Goal: Task Accomplishment & Management: Manage account settings

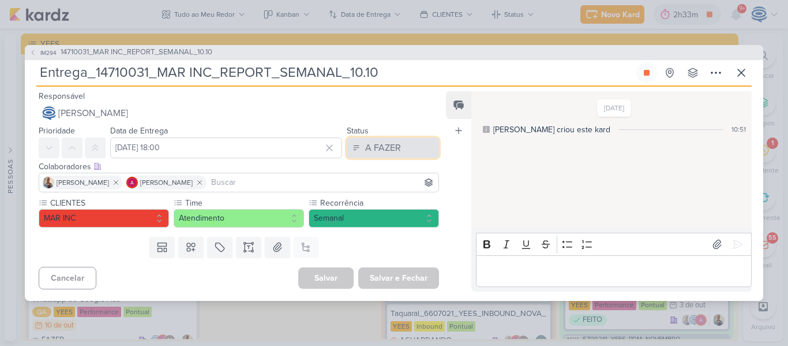
scroll to position [263, 0]
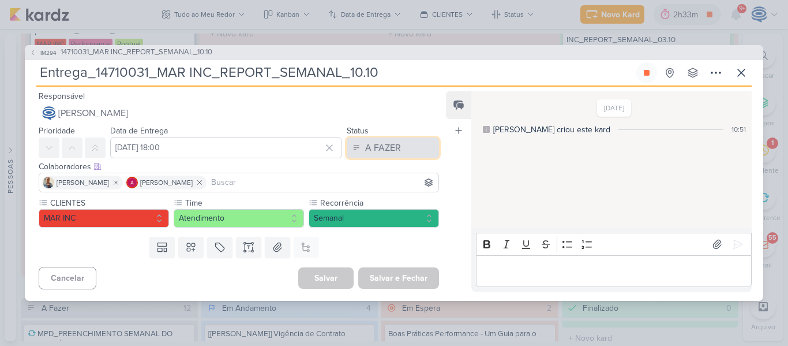
click at [389, 151] on div "A FAZER" at bounding box center [383, 148] width 36 height 14
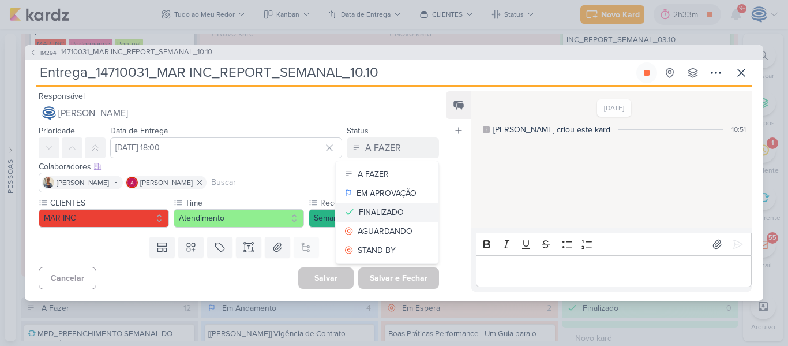
click at [391, 213] on div "FINALIZADO" at bounding box center [381, 212] width 45 height 12
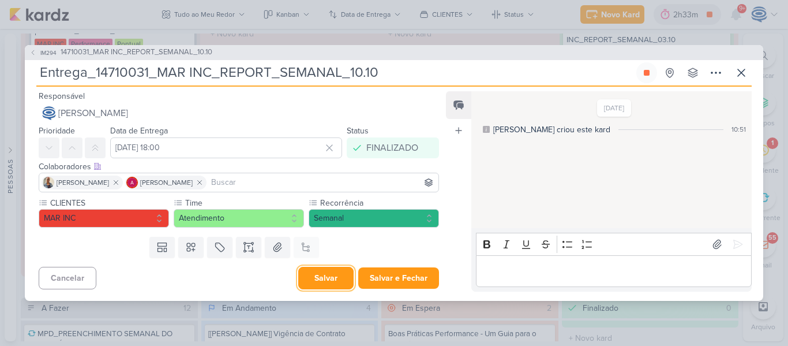
click at [316, 278] on button "Salvar" at bounding box center [325, 278] width 55 height 23
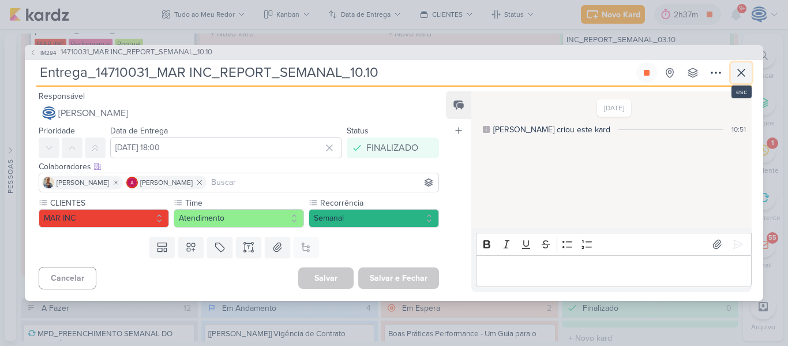
click at [738, 69] on icon at bounding box center [741, 72] width 7 height 7
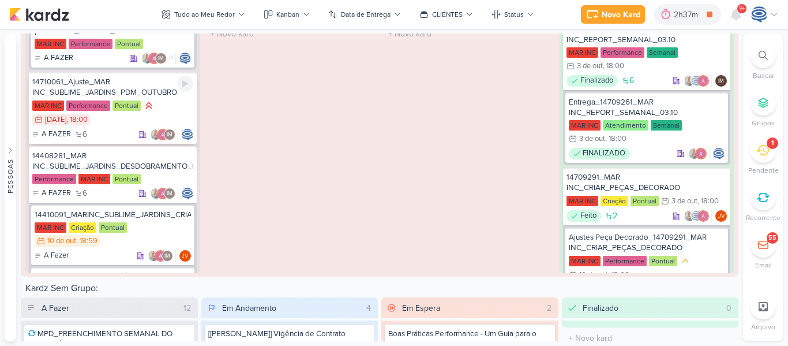
click at [147, 91] on div "14710061_Ajuste_MAR INC_SUBLIME_JARDINS_PDM_OUTUBRO" at bounding box center [112, 87] width 161 height 21
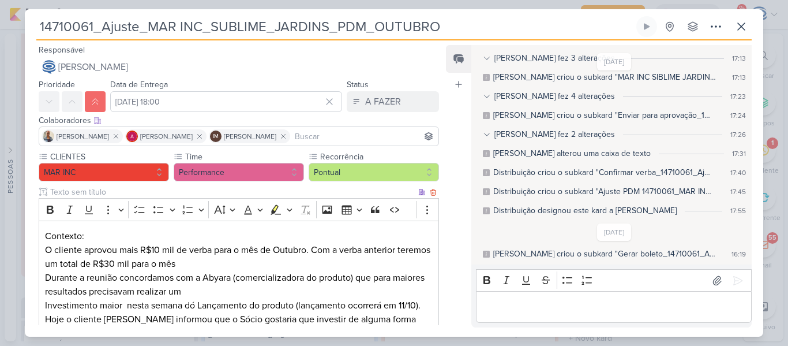
scroll to position [532, 0]
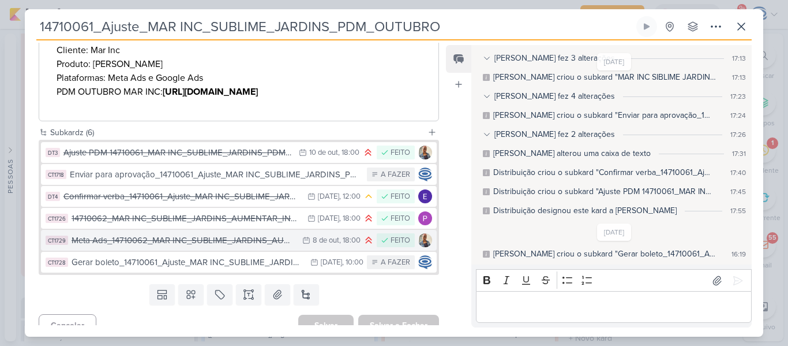
click at [209, 234] on div "Meta Ads_14710062_MAR INC_SUBLIME_JARDINS_AUMENTAR_INVESTIMENTO_CAMPANHA" at bounding box center [184, 240] width 225 height 13
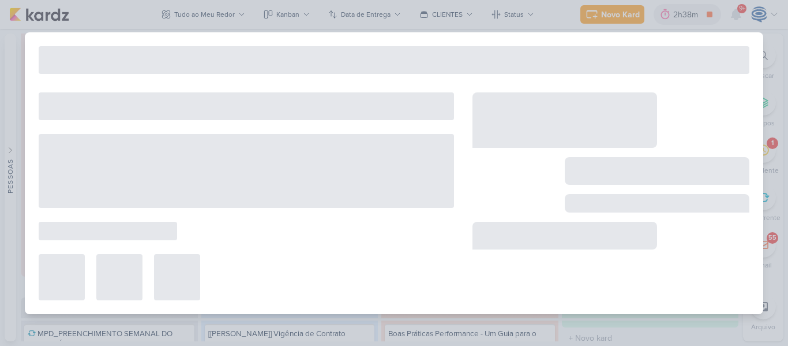
type input "Meta Ads_14710062_MAR INC_SUBLIME_JARDINS_AUMENTAR_INVESTIMENTO_CAMPANHA"
type input "[DATE] 18:00"
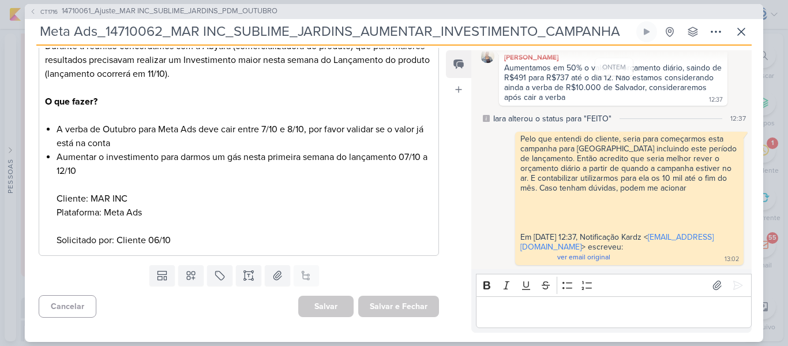
scroll to position [0, 0]
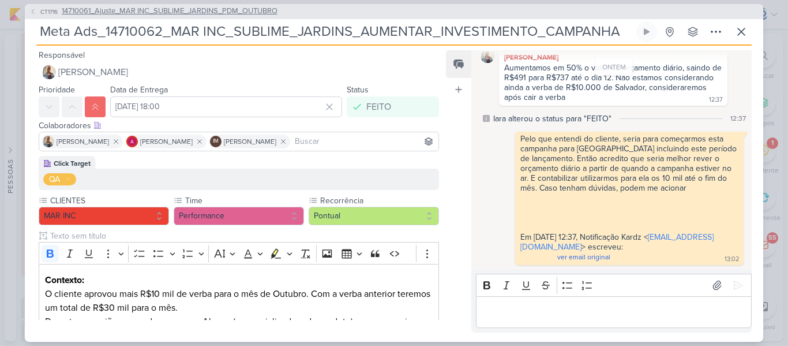
click at [187, 13] on span "14710061_Ajuste_MAR INC_SUBLIME_JARDINS_PDM_OUTUBRO" at bounding box center [170, 12] width 216 height 12
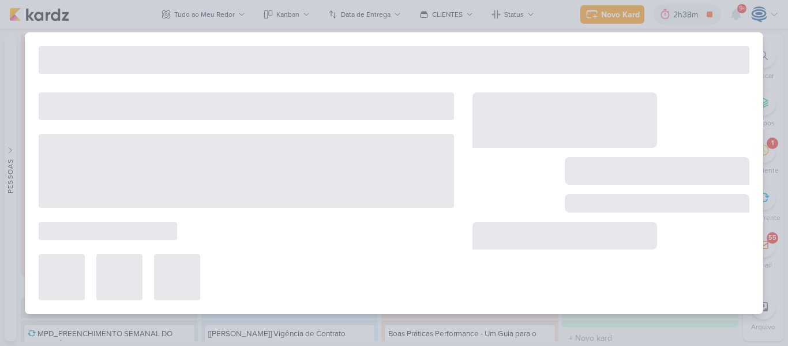
type input "14710061_Ajuste_MAR INC_SUBLIME_JARDINS_PDM_OUTUBRO"
type input "[DATE] 18:00"
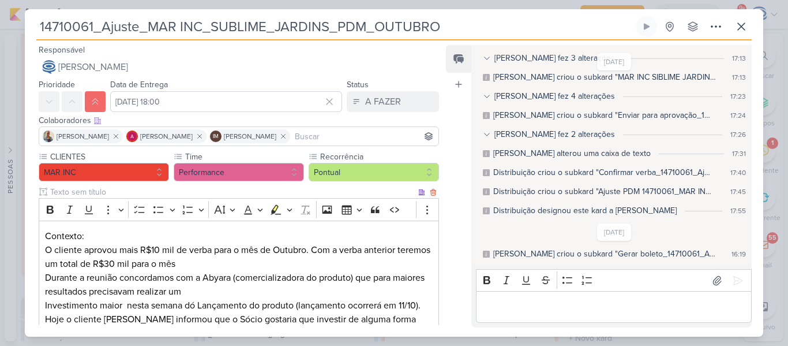
scroll to position [532, 0]
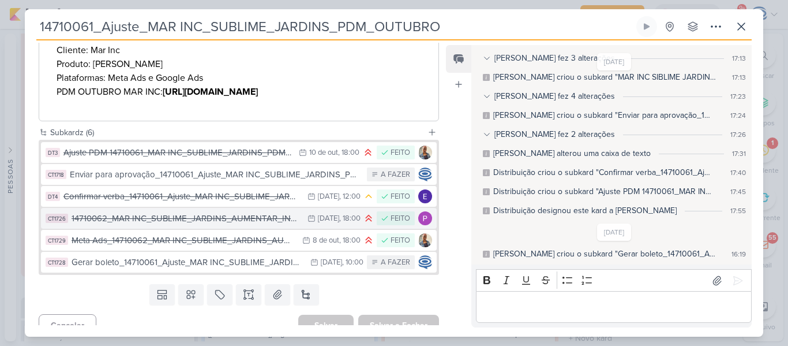
click at [200, 212] on div "14710062_MAR INC_SUBLIME_JARDINS_AUMENTAR_INVESTIMENTO_CAMPANHA" at bounding box center [187, 218] width 230 height 13
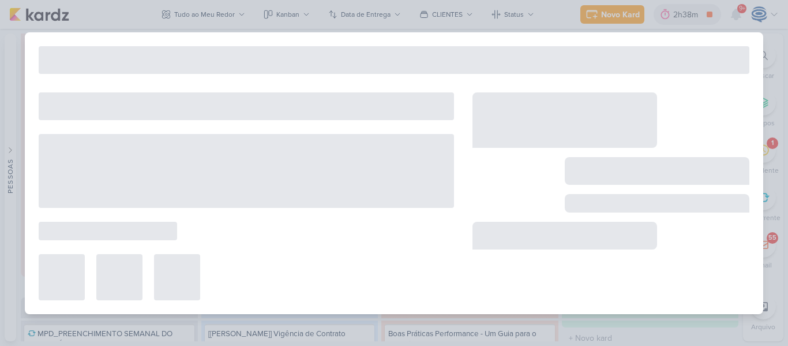
type input "14710062_MAR INC_SUBLIME_JARDINS_AUMENTAR_INVESTIMENTO_CAMPANHA"
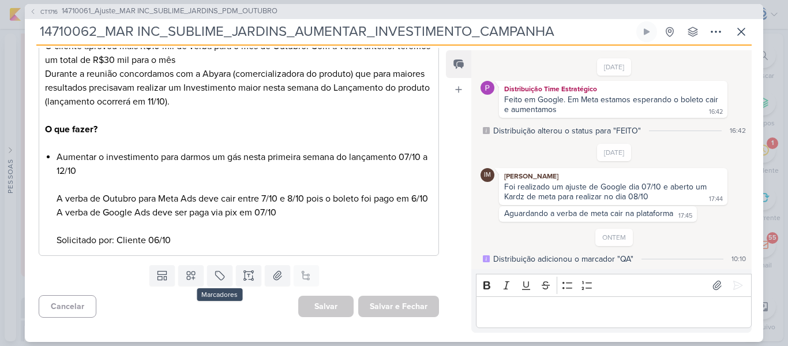
scroll to position [0, 0]
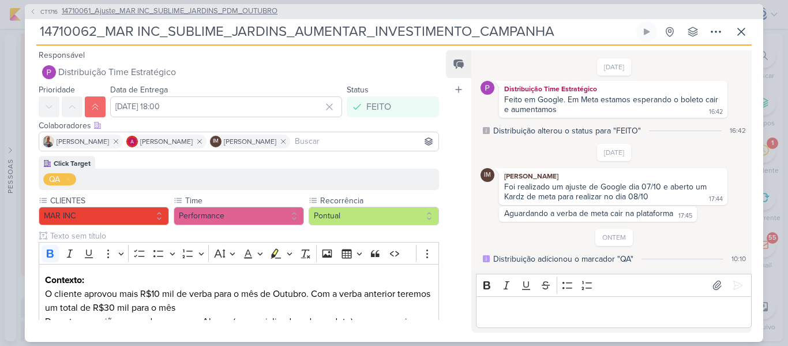
click at [116, 10] on span "14710061_Ajuste_MAR INC_SUBLIME_JARDINS_PDM_OUTUBRO" at bounding box center [170, 12] width 216 height 12
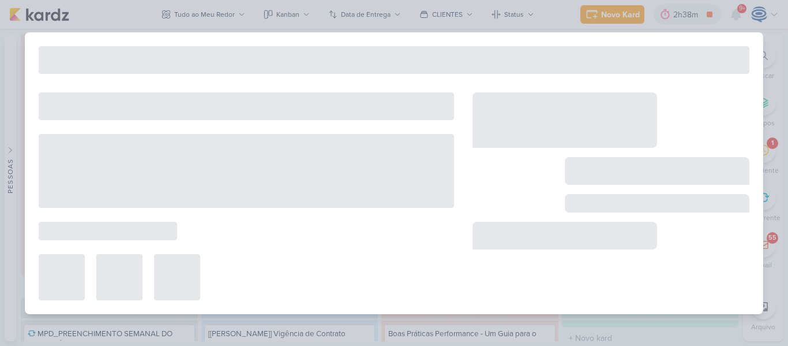
type input "14710061_Ajuste_MAR INC_SUBLIME_JARDINS_PDM_OUTUBRO"
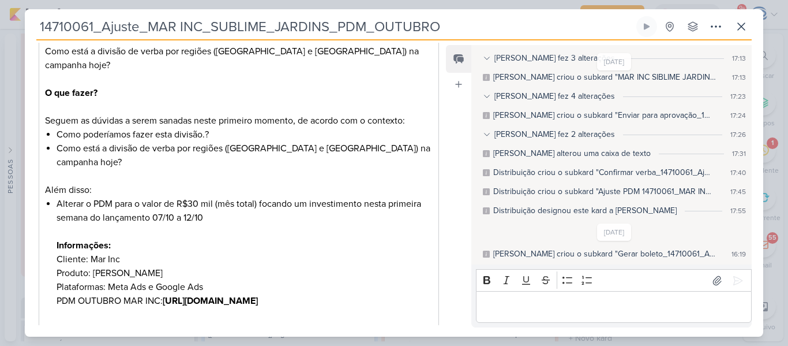
scroll to position [532, 0]
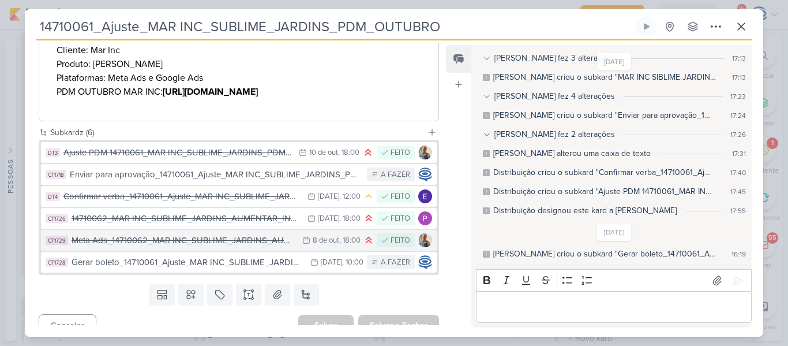
click at [149, 234] on div "Meta Ads_14710062_MAR INC_SUBLIME_JARDINS_AUMENTAR_INVESTIMENTO_CAMPANHA" at bounding box center [184, 240] width 225 height 13
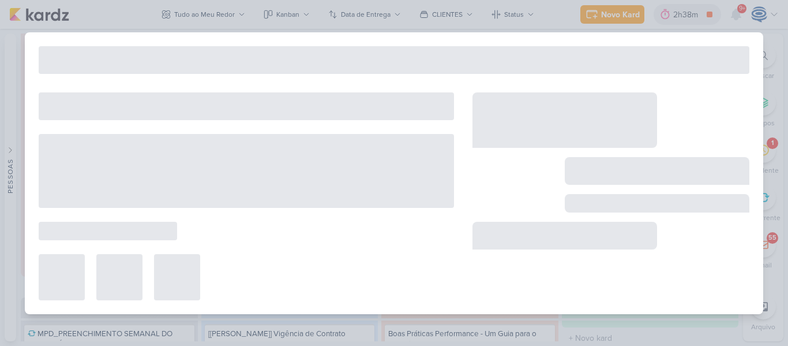
type input "Meta Ads_14710062_MAR INC_SUBLIME_JARDINS_AUMENTAR_INVESTIMENTO_CAMPANHA"
type input "[DATE] 18:00"
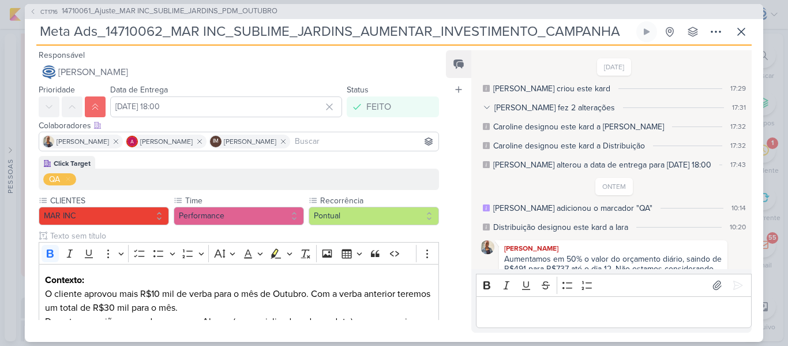
scroll to position [191, 0]
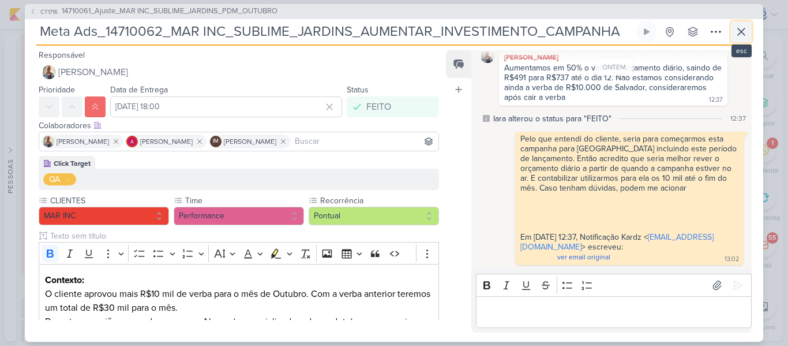
click at [734, 38] on button at bounding box center [741, 31] width 21 height 21
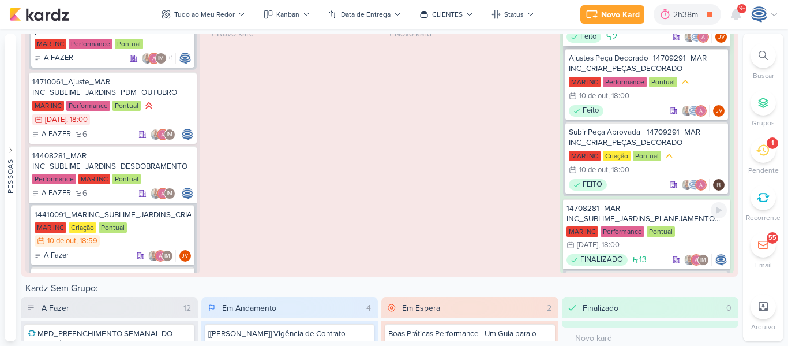
scroll to position [181, 0]
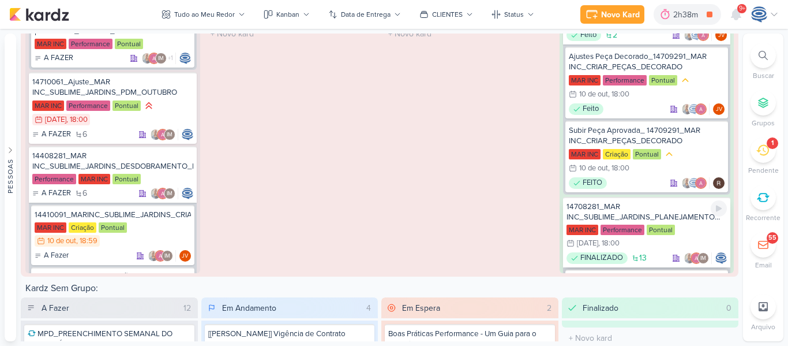
click at [641, 211] on div "14708281_MAR INC_SUBLIME_JARDINS_PLANEJAMENTO ESTRATÉGICO" at bounding box center [647, 211] width 161 height 21
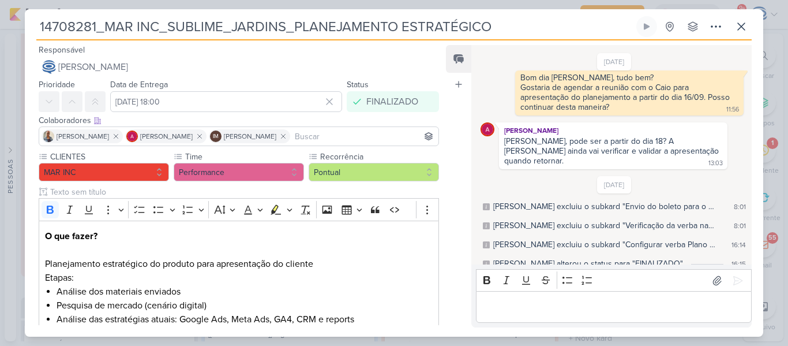
scroll to position [533, 0]
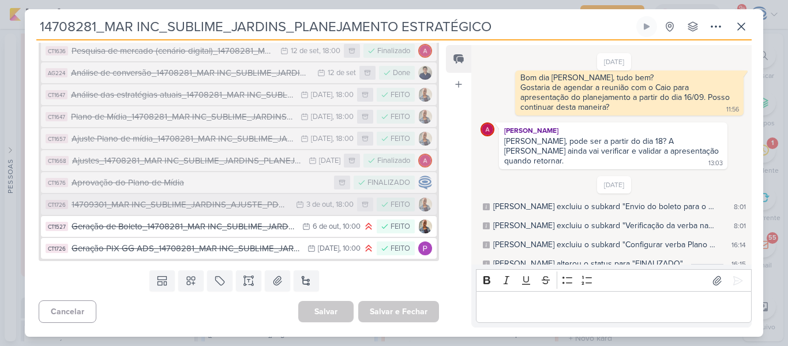
click at [234, 205] on div "14709301_MAR INC_SUBLIME_JARDINS_AJUSTE_PDM_OUTUBRO" at bounding box center [181, 204] width 219 height 13
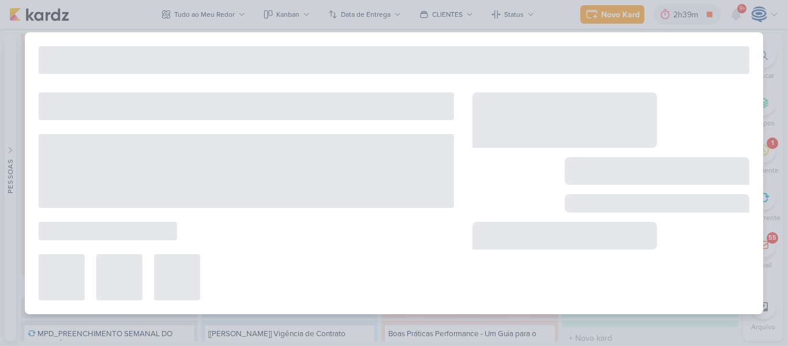
type input "14709301_MAR INC_SUBLIME_JARDINS_AJUSTE_PDM_OUTUBRO"
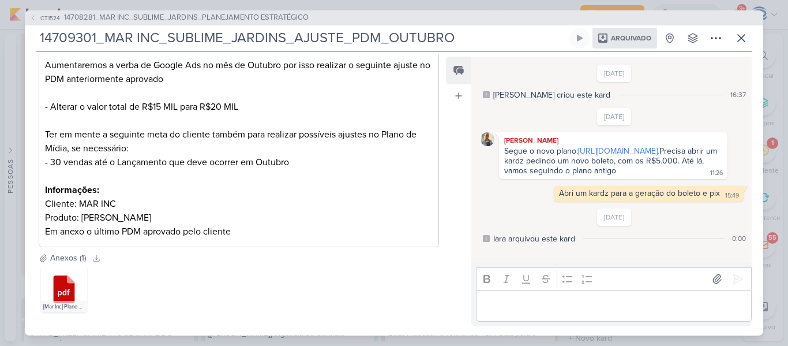
scroll to position [0, 0]
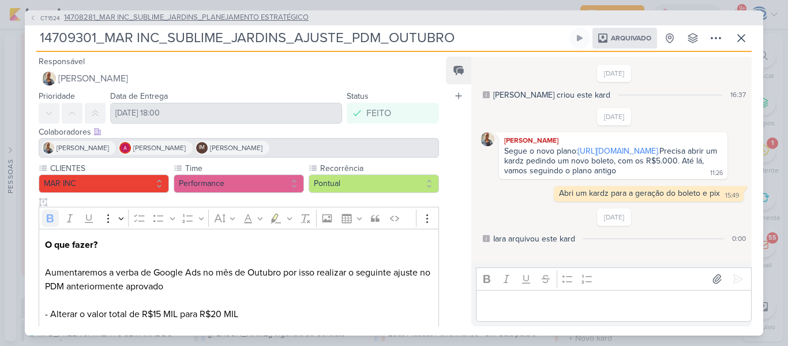
click at [103, 13] on span "14708281_MAR INC_SUBLIME_JARDINS_PLANEJAMENTO ESTRATÉGICO" at bounding box center [186, 18] width 245 height 12
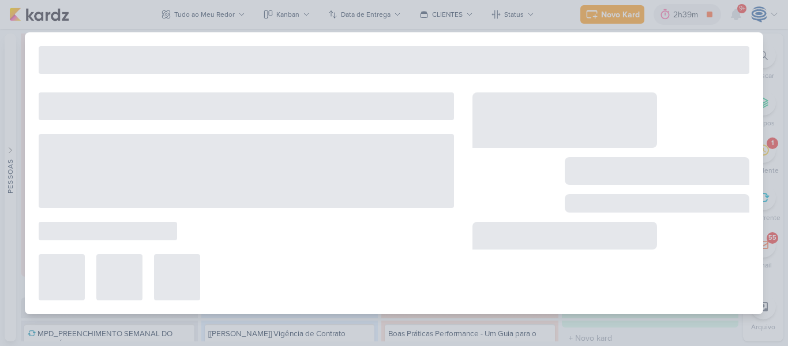
type input "14708281_MAR INC_SUBLIME_JARDINS_PLANEJAMENTO ESTRATÉGICO"
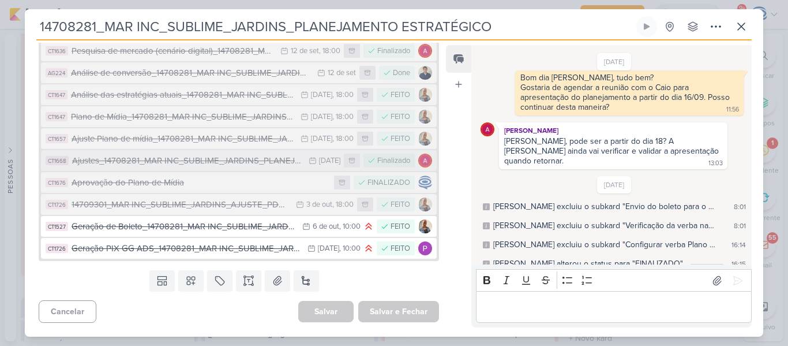
scroll to position [533, 0]
click at [741, 26] on icon at bounding box center [741, 26] width 7 height 7
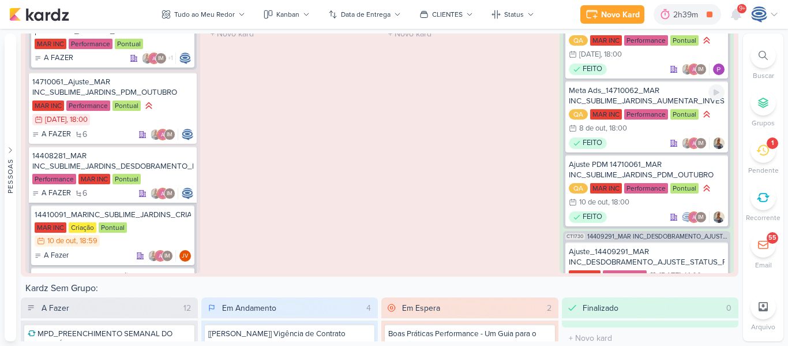
scroll to position [679, 0]
click at [648, 173] on div "Ajuste PDM 14710061_MAR INC_SUBLIME_JARDINS_PDM_OUTUBRO" at bounding box center [647, 169] width 156 height 21
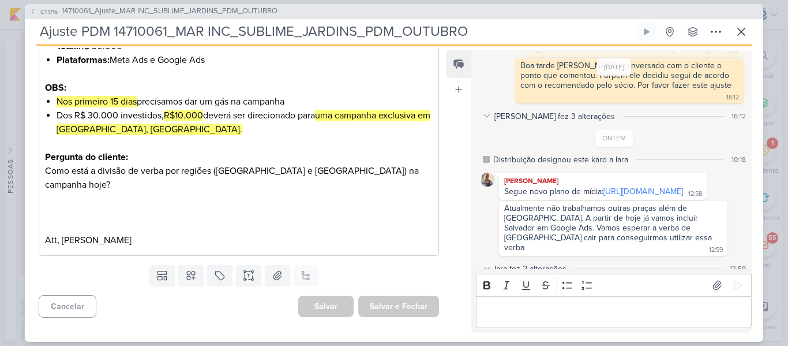
scroll to position [358, 0]
click at [604, 186] on link "[URL][DOMAIN_NAME]" at bounding box center [644, 191] width 80 height 10
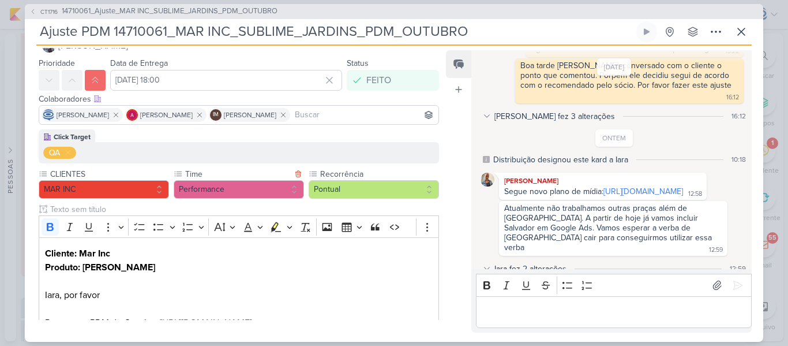
scroll to position [0, 0]
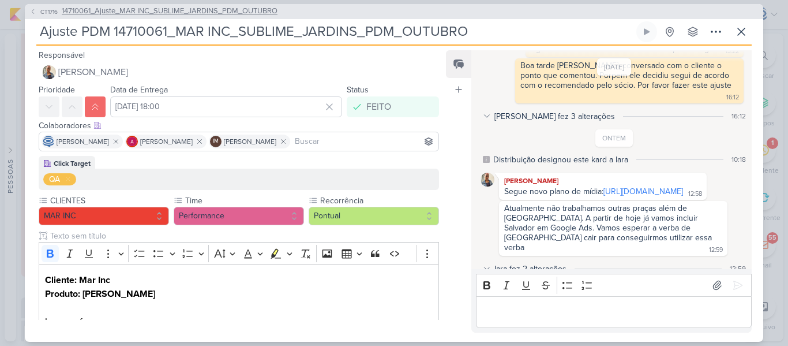
click at [175, 9] on span "14710061_Ajuste_MAR INC_SUBLIME_JARDINS_PDM_OUTUBRO" at bounding box center [170, 12] width 216 height 12
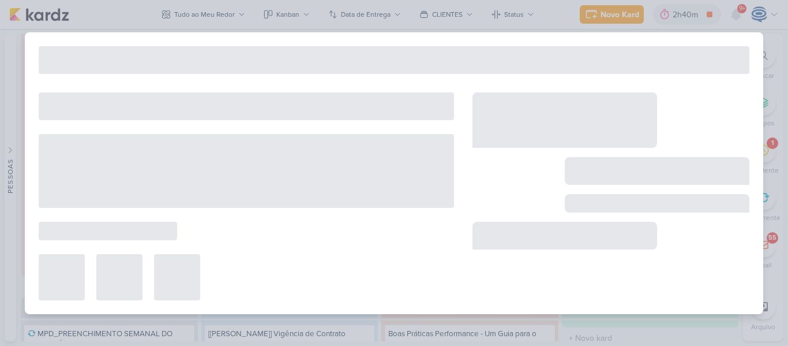
type input "14710061_Ajuste_MAR INC_SUBLIME_JARDINS_PDM_OUTUBRO"
type input "[DATE] 18:00"
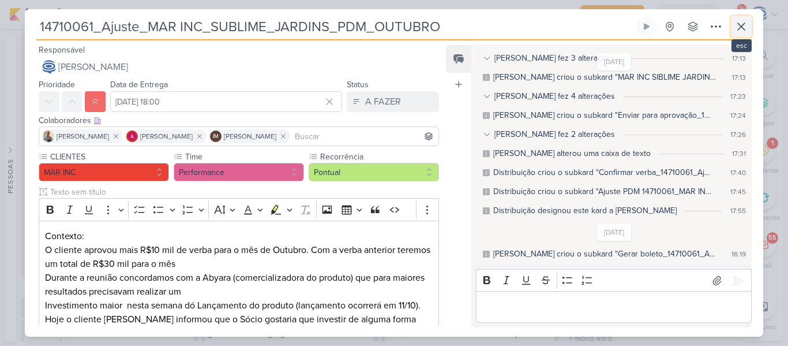
click at [745, 20] on icon at bounding box center [742, 27] width 14 height 14
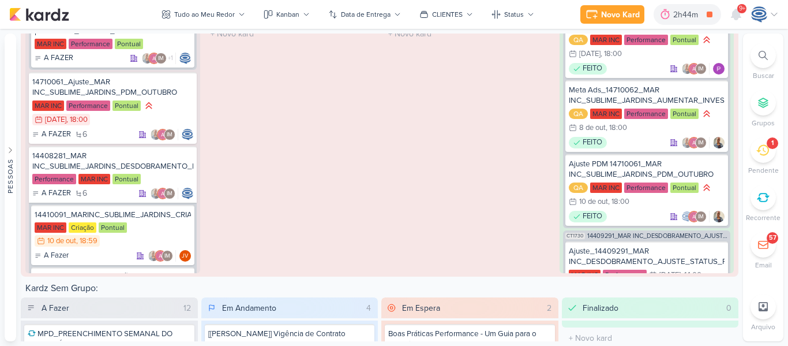
scroll to position [480, 0]
click at [762, 65] on div at bounding box center [763, 55] width 25 height 25
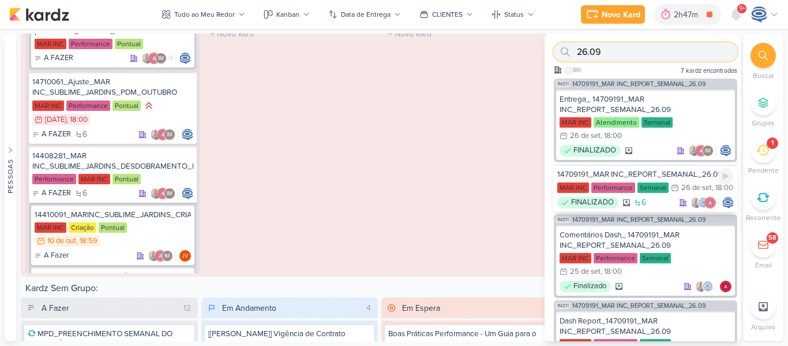
type input "26.09"
click at [683, 174] on div "14709191_MAR INC_REPORT_SEMANAL_26.09" at bounding box center [646, 174] width 177 height 10
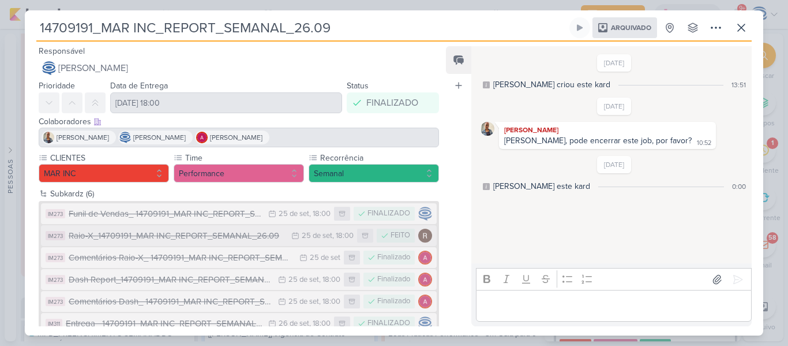
scroll to position [21, 0]
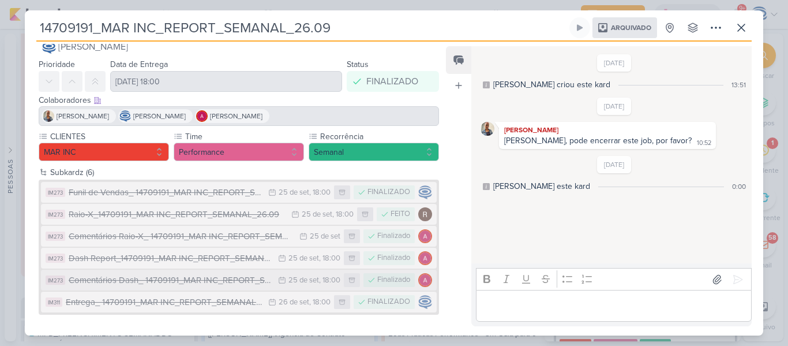
click at [208, 275] on div "Comentários Dash_ 14709191_MAR INC_REPORT_SEMANAL_26.09" at bounding box center [171, 280] width 204 height 13
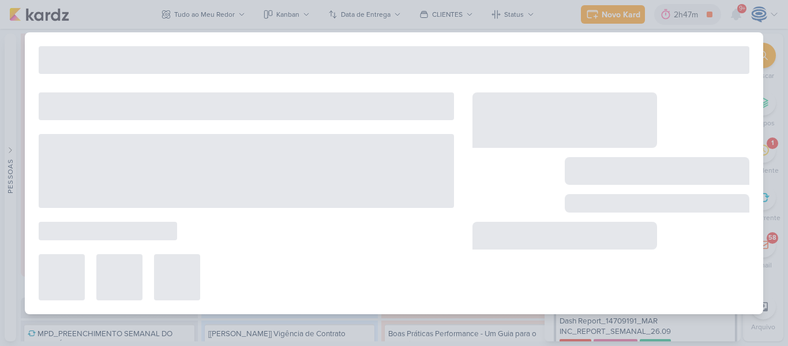
type input "Comentários Dash_ 14709191_MAR INC_REPORT_SEMANAL_26.09"
type input "[DATE] 18:00"
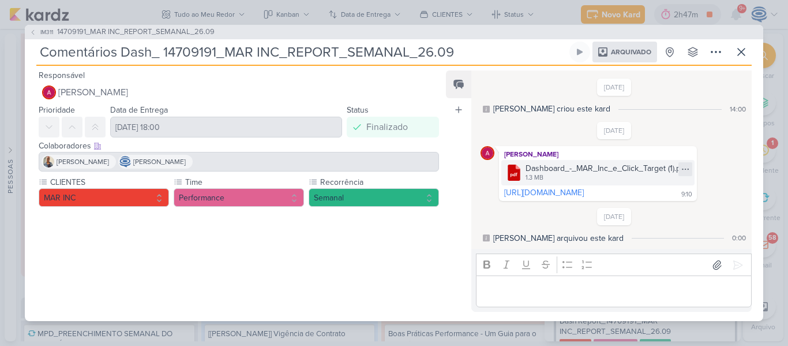
click at [690, 165] on icon at bounding box center [685, 168] width 9 height 9
click at [682, 189] on button "Baixar" at bounding box center [692, 186] width 52 height 17
click at [750, 53] on button at bounding box center [741, 52] width 21 height 21
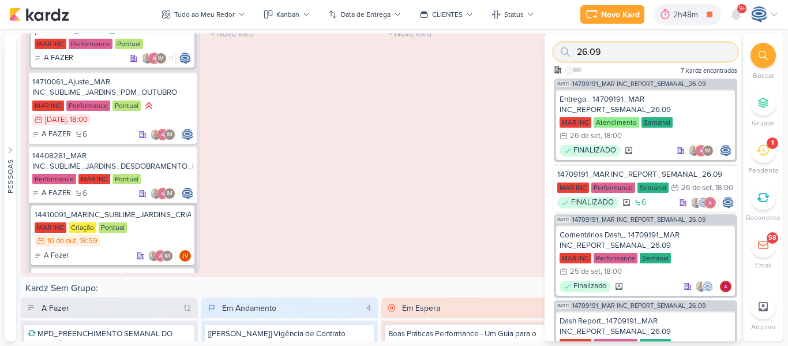
click at [677, 55] on input "26.09" at bounding box center [646, 52] width 184 height 18
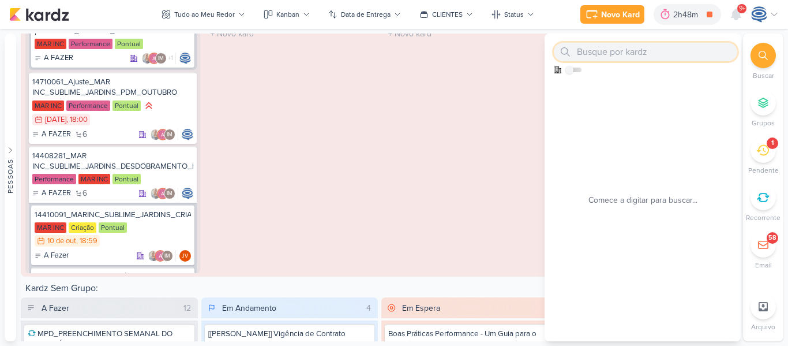
paste input "14709191_MAR INC_REPORT_SEMANAL_26.09"
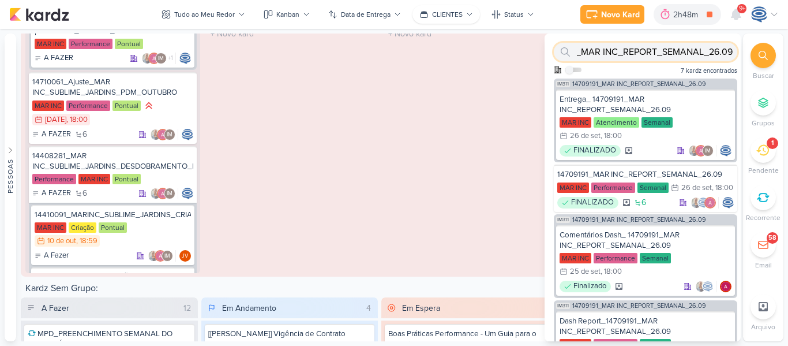
type input "14709191_MAR INC_REPORT_SEMANAL_26.09"
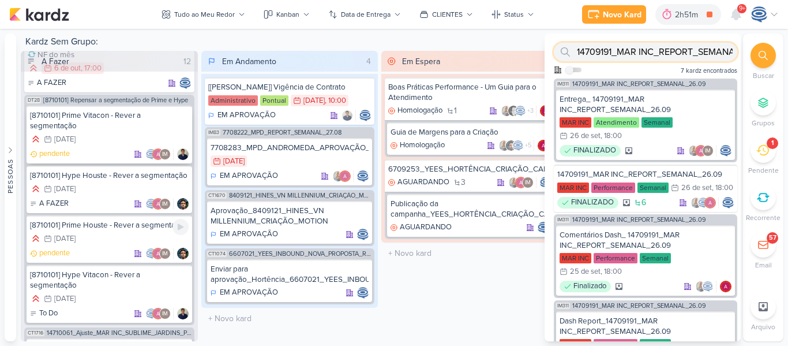
scroll to position [22, 0]
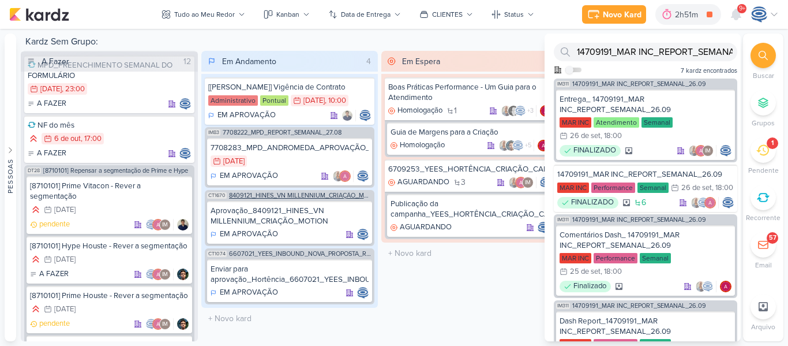
click at [304, 196] on span "8409121_HINES_VN MILLENNIUM_CRIAÇÃO_MOTION" at bounding box center [301, 195] width 144 height 6
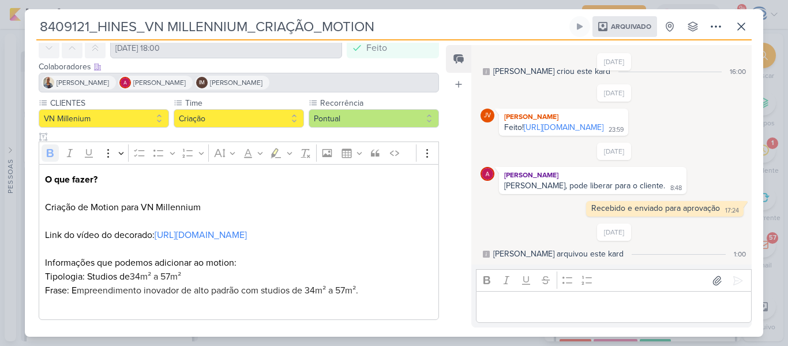
scroll to position [140, 0]
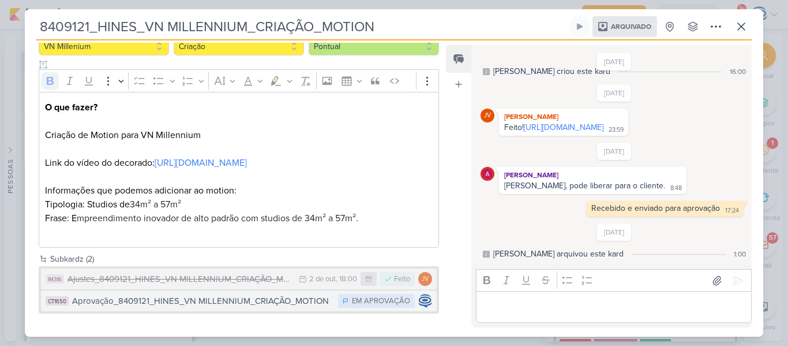
click at [259, 297] on div "Aprovação_8409121_HINES_VN MILLENNIUM_CRIAÇÃO_MOTION" at bounding box center [202, 300] width 260 height 13
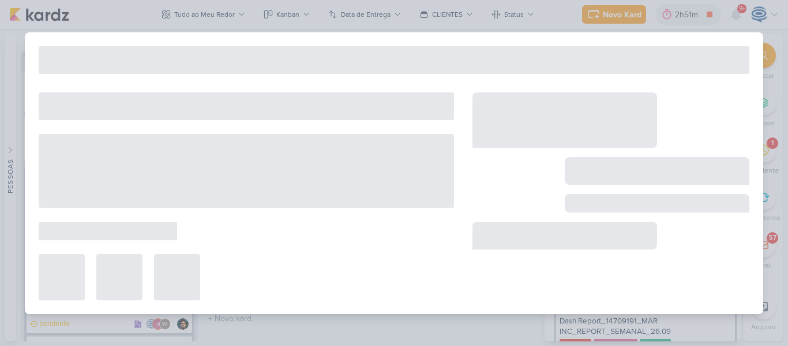
type input "Aprovação_8409121_HINES_VN MILLENNIUM_CRIAÇÃO_MOTION"
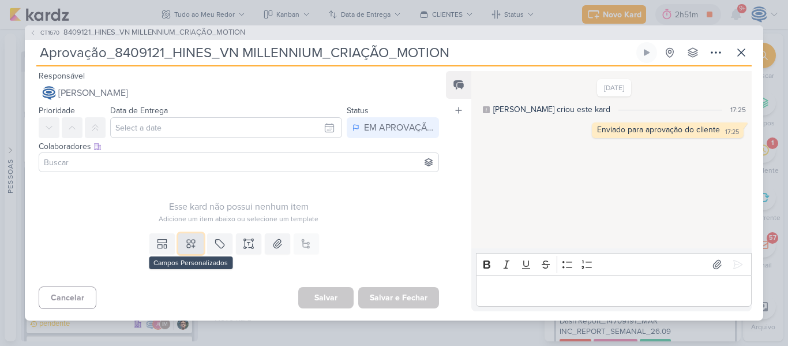
click at [185, 242] on icon at bounding box center [191, 244] width 12 height 12
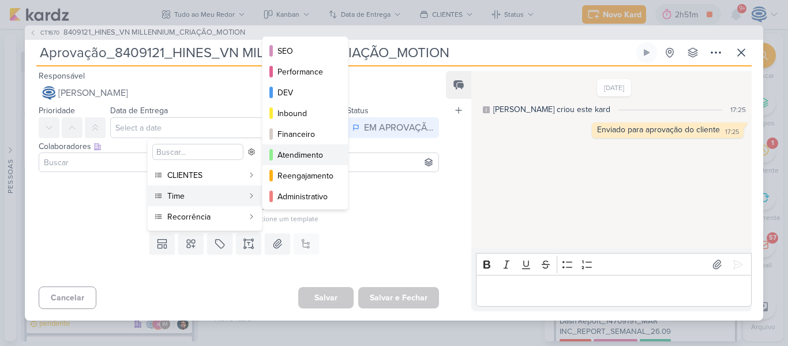
click at [287, 158] on div "Atendimento" at bounding box center [306, 155] width 57 height 12
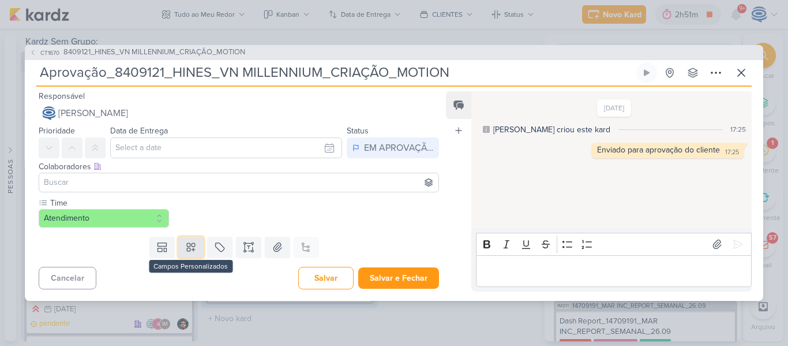
click at [187, 250] on icon at bounding box center [191, 247] width 12 height 12
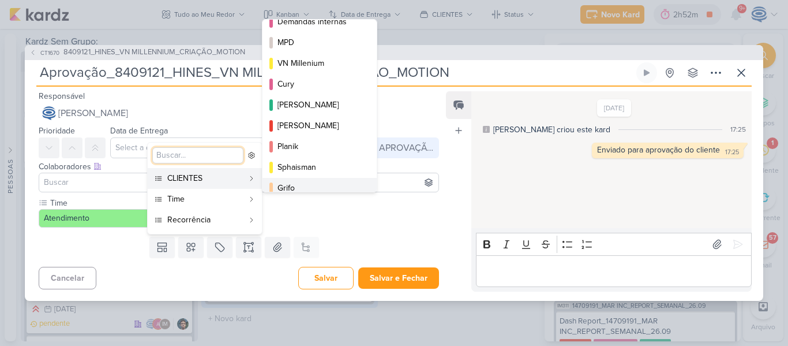
scroll to position [115, 0]
click at [298, 70] on button "VN Millenium" at bounding box center [320, 64] width 114 height 21
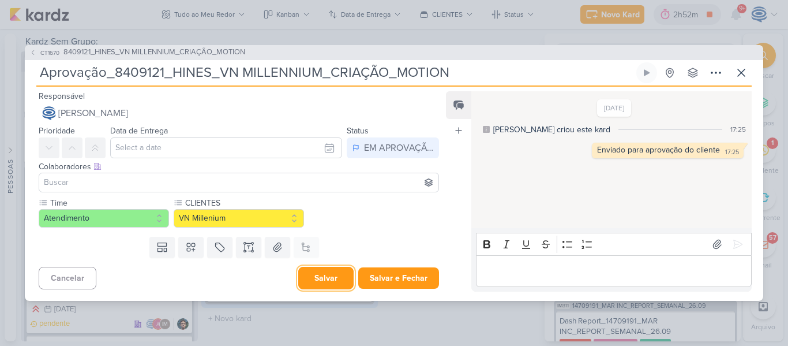
click at [312, 276] on button "Salvar" at bounding box center [325, 278] width 55 height 23
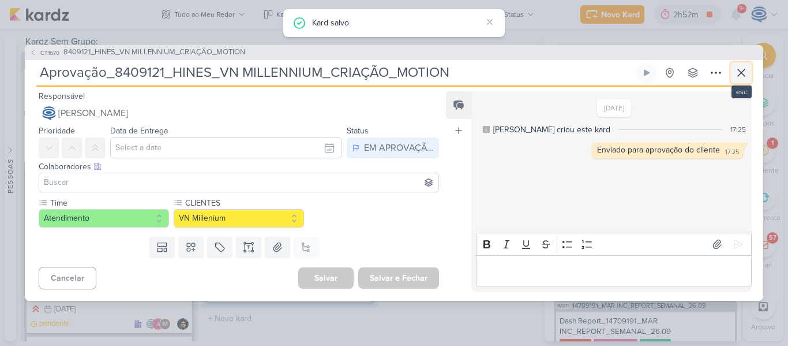
click at [744, 68] on icon at bounding box center [742, 73] width 14 height 14
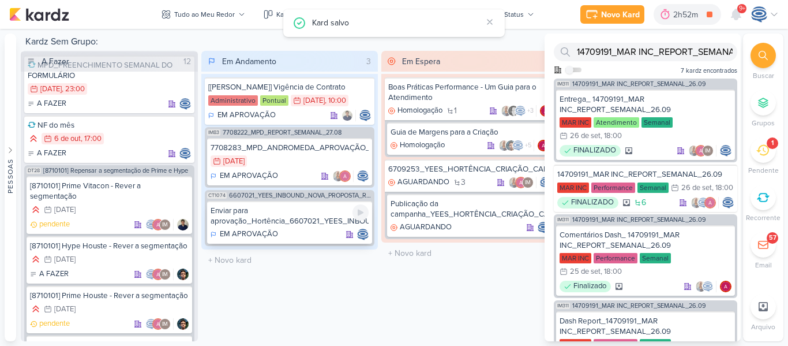
click at [289, 210] on div "Enviar para aprovação_Hortência_6607021_YEES_INBOUND_NOVA_PROPOSTA_RÉGUA_NOVOS_…" at bounding box center [290, 215] width 159 height 21
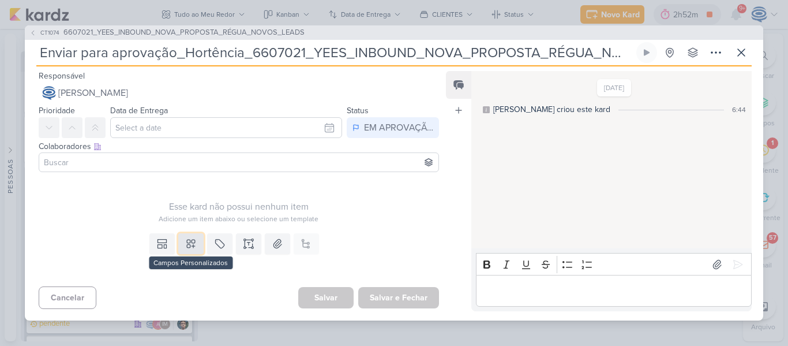
click at [178, 238] on button at bounding box center [190, 243] width 25 height 21
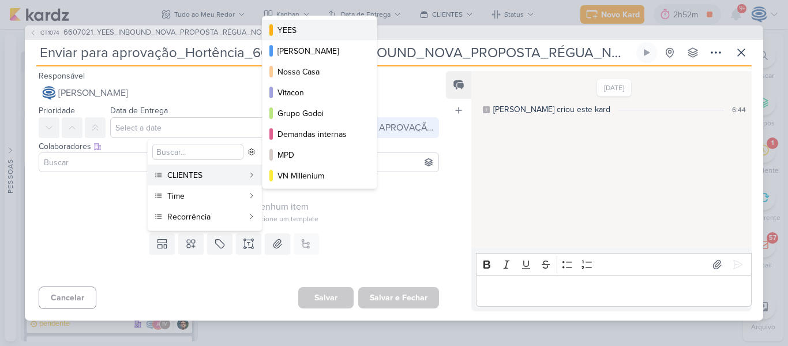
click at [297, 35] on div "YEES" at bounding box center [320, 30] width 85 height 12
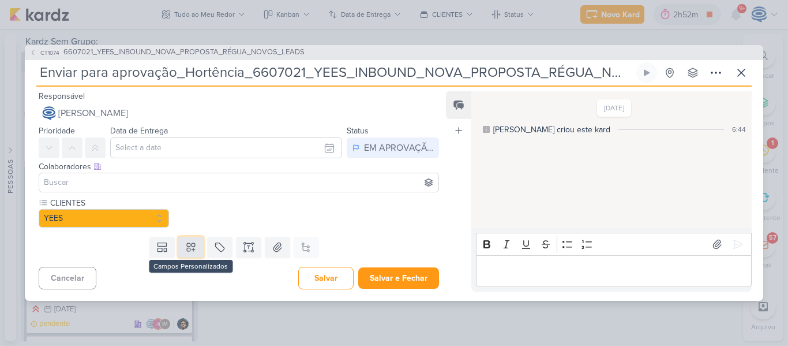
click at [187, 256] on button at bounding box center [190, 247] width 25 height 21
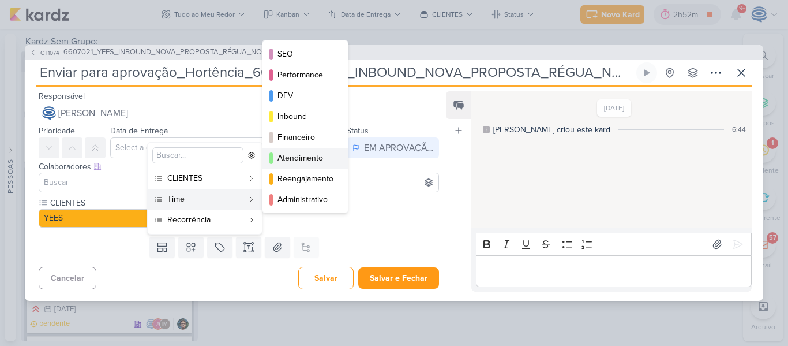
click at [291, 155] on div "Atendimento" at bounding box center [306, 158] width 57 height 12
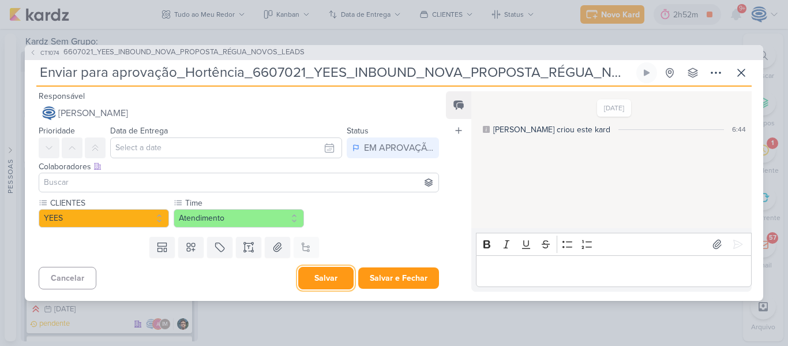
click at [323, 278] on button "Salvar" at bounding box center [325, 278] width 55 height 23
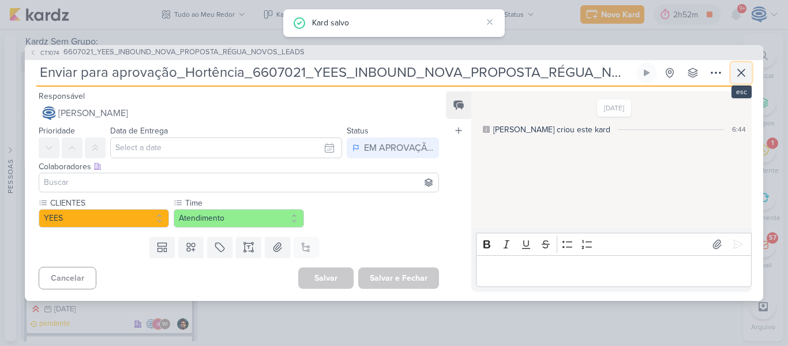
click at [747, 72] on icon at bounding box center [742, 73] width 14 height 14
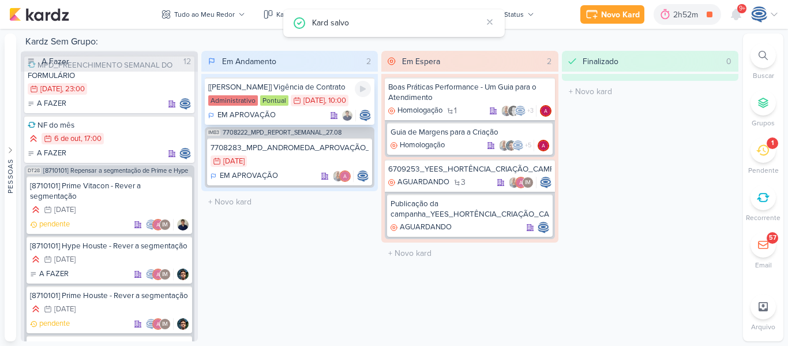
click at [327, 89] on div "[[PERSON_NAME]] Vigência de Contrato" at bounding box center [289, 87] width 163 height 10
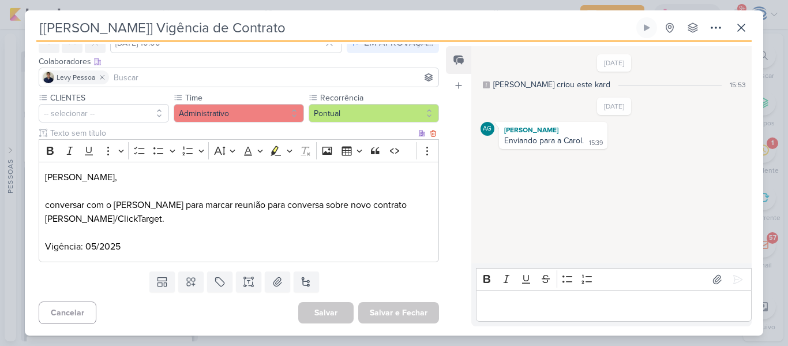
scroll to position [0, 0]
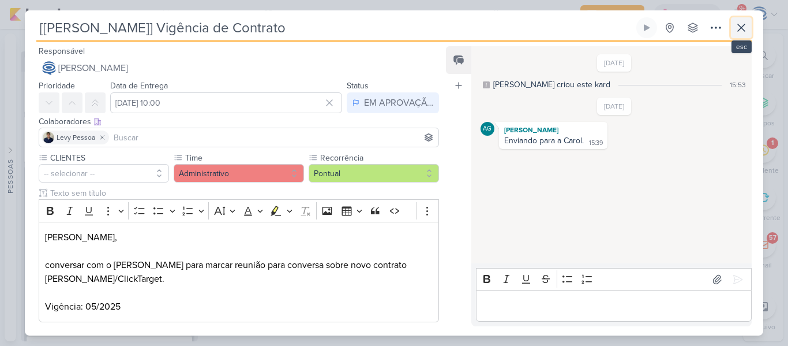
click at [743, 27] on icon at bounding box center [741, 27] width 7 height 7
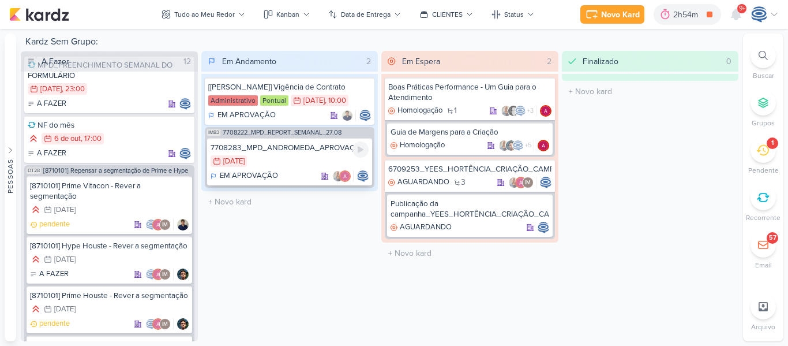
click at [290, 160] on div "29/8 [DATE]" at bounding box center [290, 161] width 159 height 13
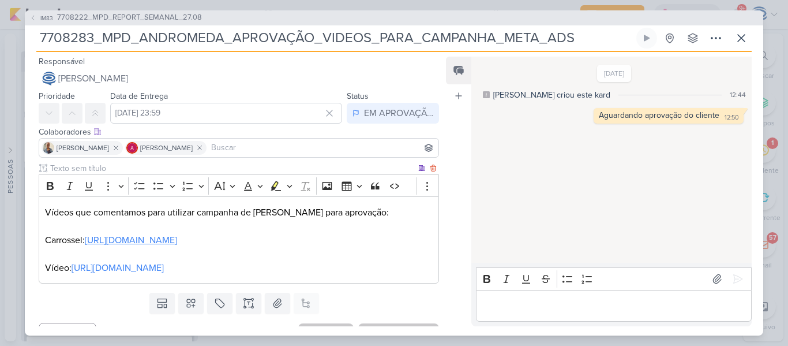
scroll to position [49, 0]
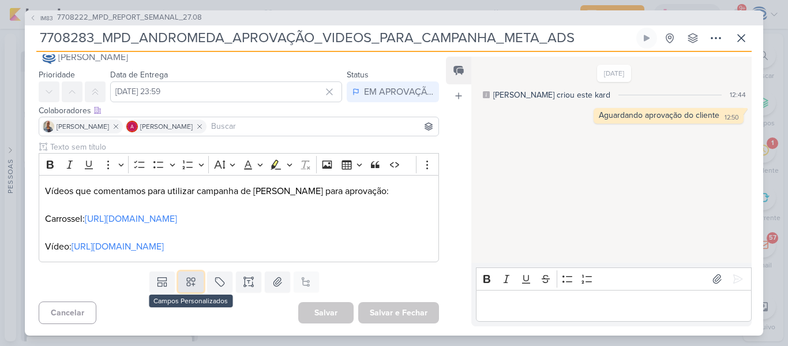
click at [194, 288] on button at bounding box center [190, 281] width 25 height 21
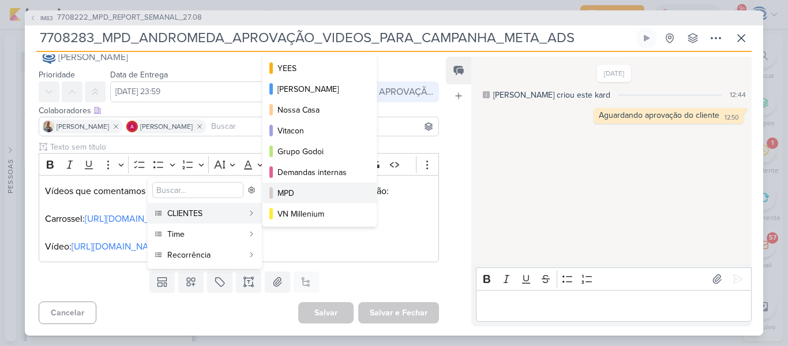
click at [293, 201] on button "MPD" at bounding box center [320, 192] width 114 height 21
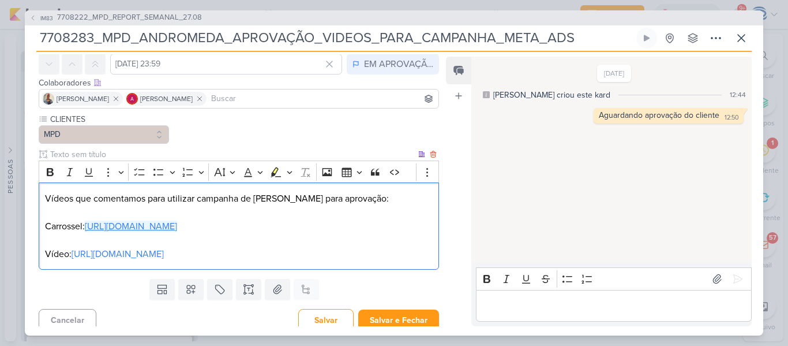
drag, startPoint x: 295, startPoint y: 242, endPoint x: 90, endPoint y: 229, distance: 205.3
click at [90, 229] on p "Carrossel: [URL][DOMAIN_NAME]" at bounding box center [239, 219] width 388 height 28
copy link "[URL][DOMAIN_NAME]"
click at [539, 326] on div "Rich Text Editor Bold Italic Underline Strikethrough Bulleted List Numbered Lis…" at bounding box center [612, 294] width 280 height 63
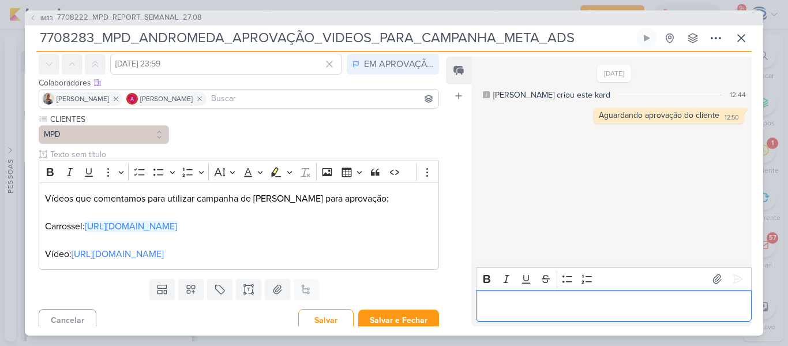
click at [546, 313] on div "Editor editing area: main" at bounding box center [614, 306] width 276 height 32
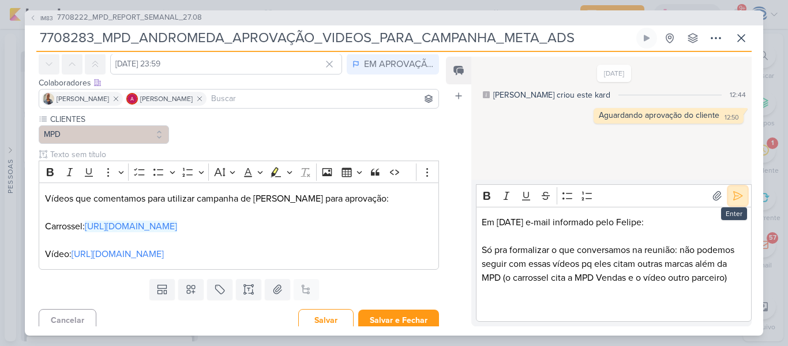
click at [735, 196] on icon at bounding box center [738, 196] width 12 height 12
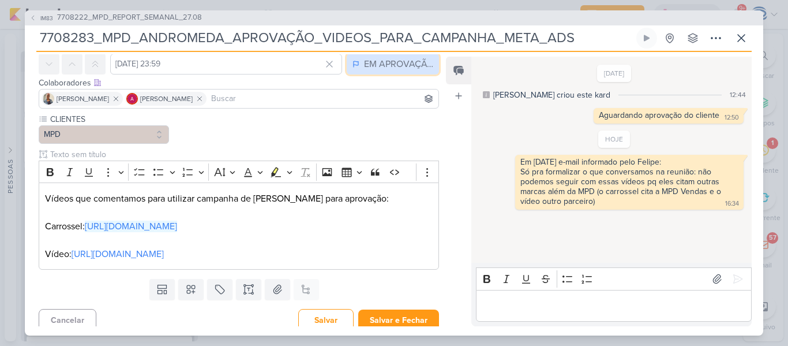
click at [386, 65] on div "EM APROVAÇÃO" at bounding box center [398, 64] width 69 height 14
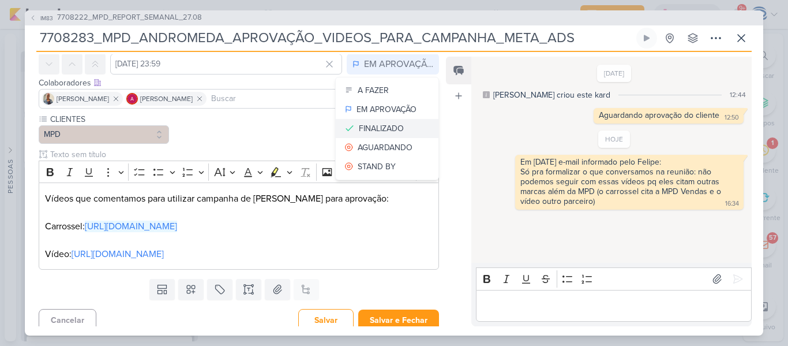
click at [371, 123] on div "FINALIZADO" at bounding box center [381, 128] width 45 height 12
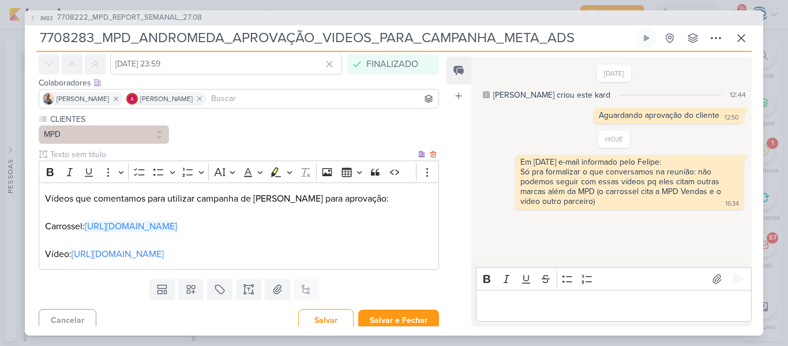
scroll to position [84, 0]
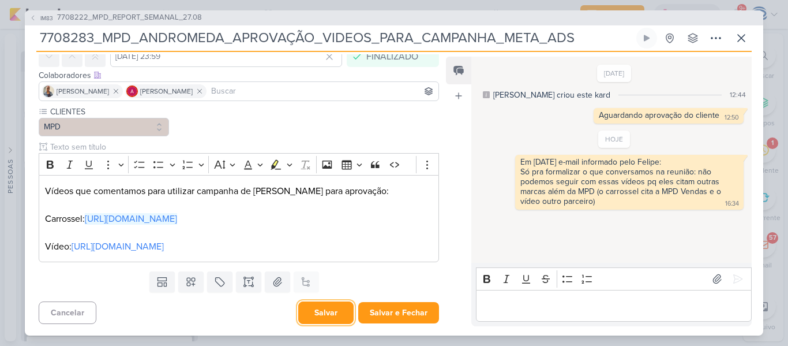
click at [321, 316] on button "Salvar" at bounding box center [325, 312] width 55 height 23
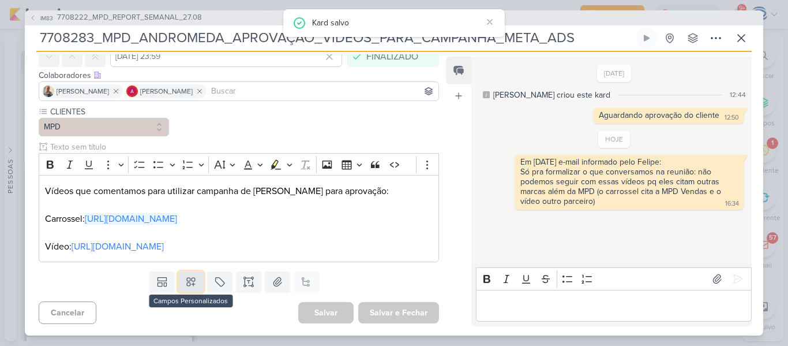
click at [185, 278] on icon at bounding box center [191, 282] width 12 height 12
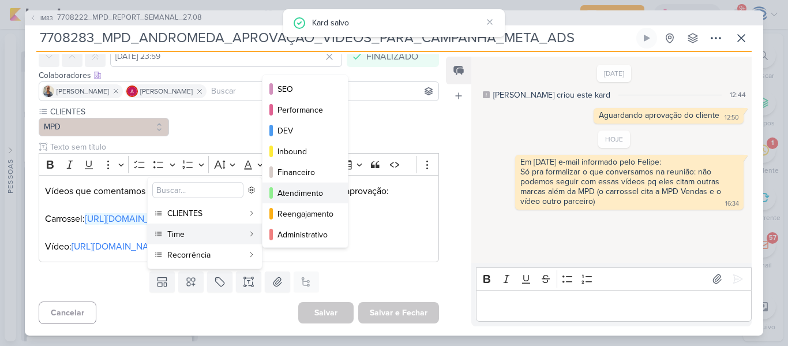
click at [288, 190] on div "Atendimento" at bounding box center [306, 193] width 57 height 12
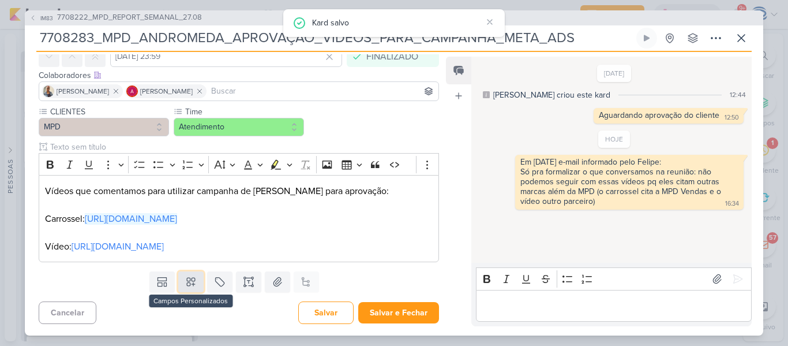
click at [189, 283] on icon at bounding box center [191, 282] width 12 height 12
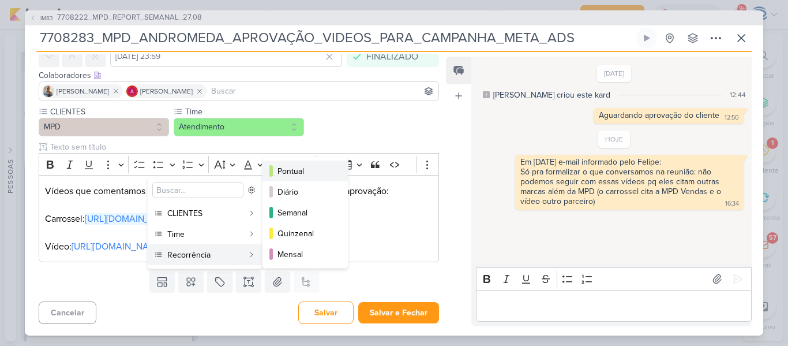
click at [303, 174] on div "Pontual" at bounding box center [306, 171] width 57 height 12
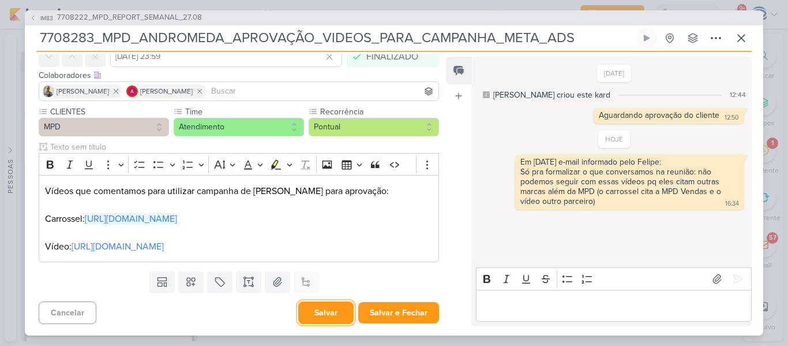
click at [319, 305] on button "Salvar" at bounding box center [325, 312] width 55 height 23
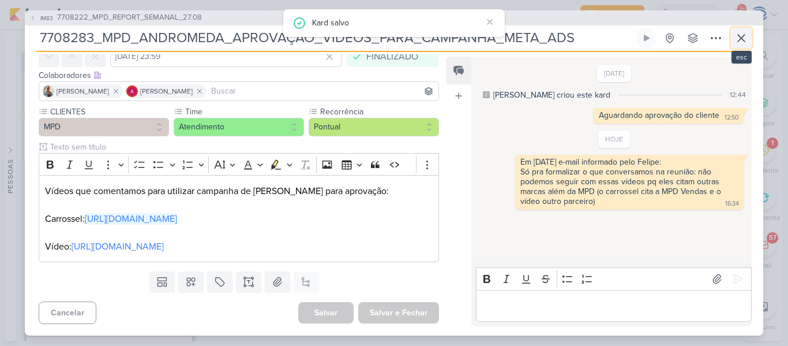
click at [734, 39] on button at bounding box center [741, 38] width 21 height 21
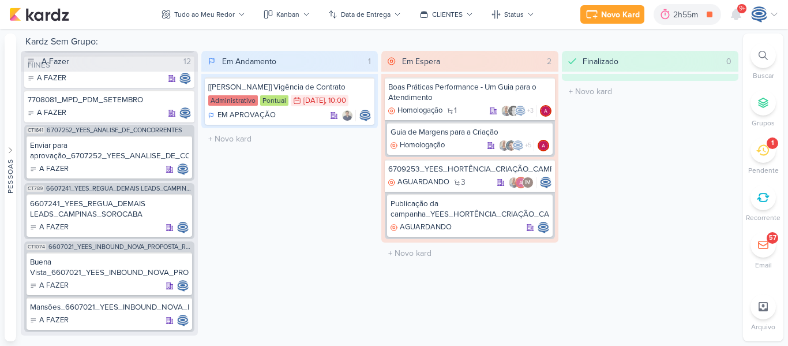
scroll to position [694, 0]
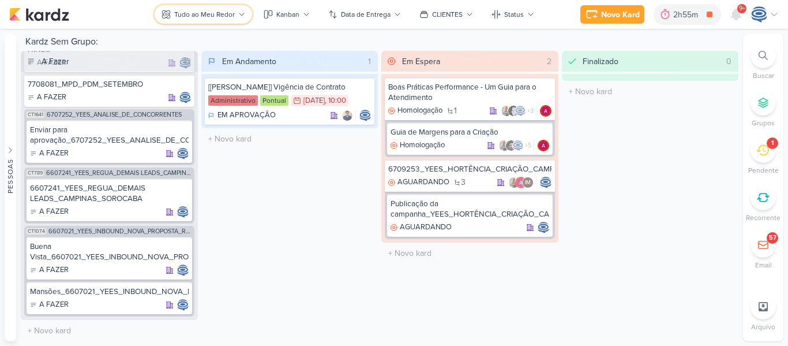
click at [205, 18] on div "Tudo ao Meu Redor" at bounding box center [204, 14] width 61 height 10
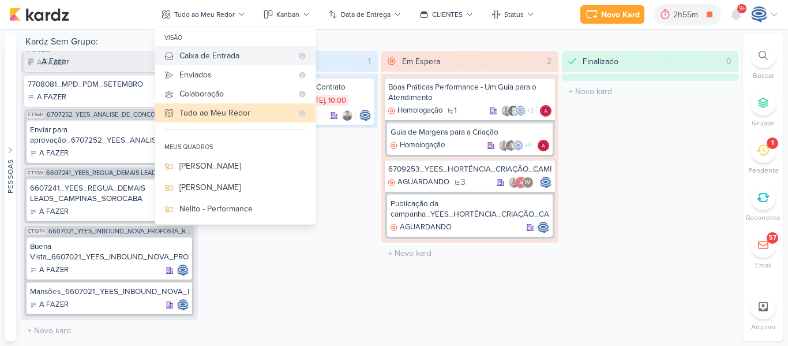
click at [219, 54] on div "Caixa de Entrada" at bounding box center [235, 56] width 113 height 12
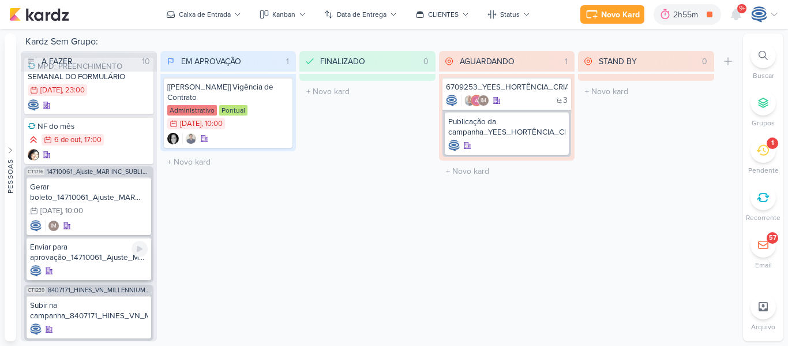
scroll to position [0, 0]
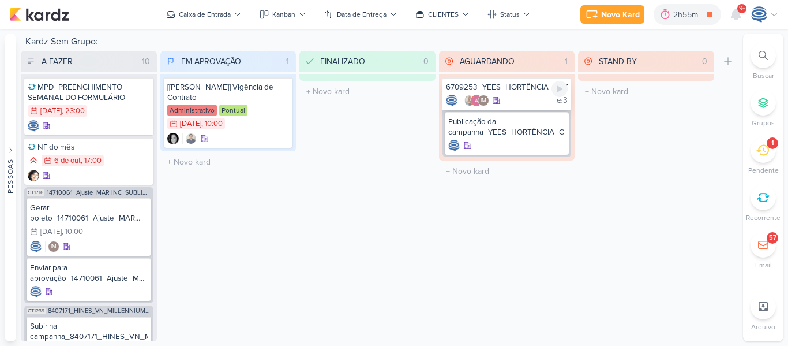
click at [511, 103] on div "3 IM" at bounding box center [507, 101] width 122 height 12
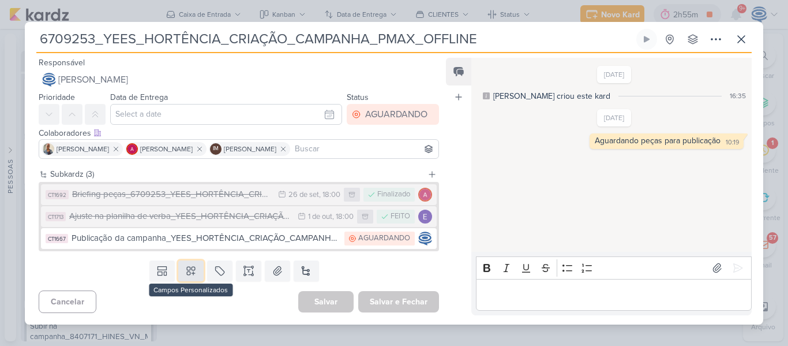
click at [187, 268] on icon at bounding box center [191, 271] width 8 height 8
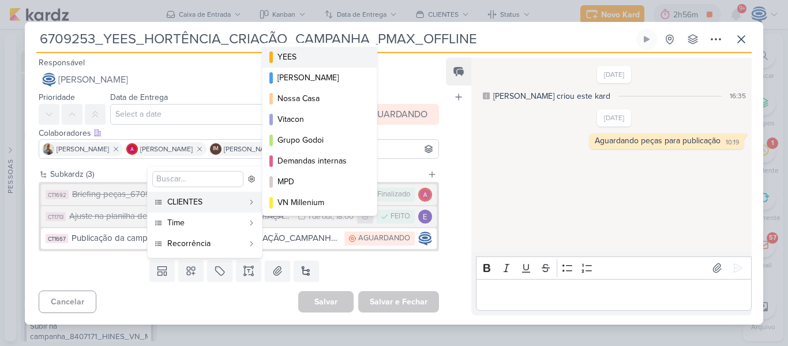
click at [301, 54] on div "YEES" at bounding box center [320, 57] width 85 height 12
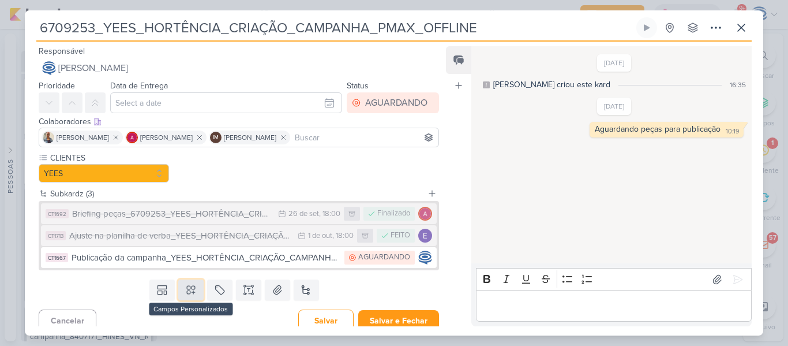
click at [187, 289] on icon at bounding box center [191, 290] width 12 height 12
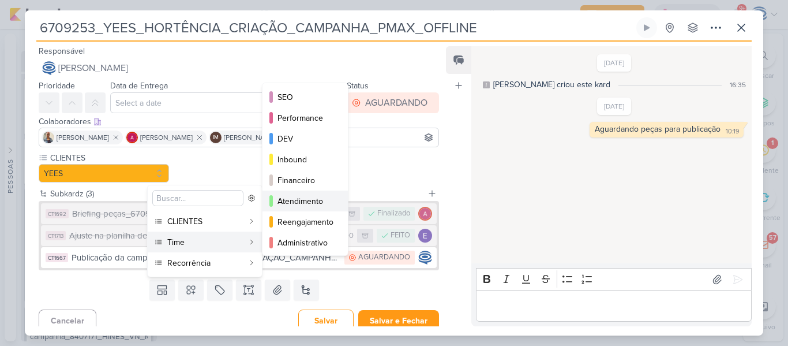
click at [292, 210] on button "Atendimento" at bounding box center [305, 200] width 85 height 21
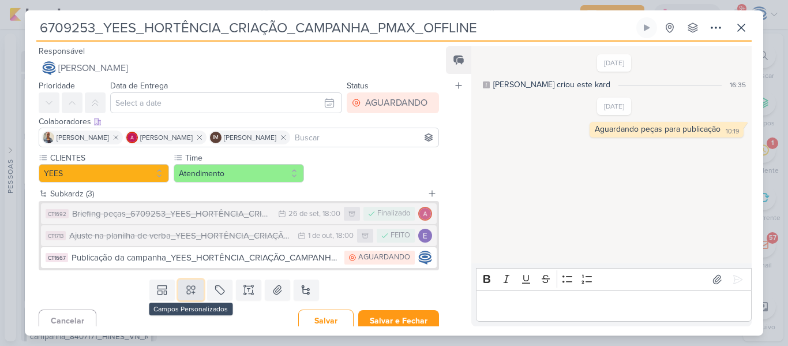
click at [193, 286] on icon at bounding box center [191, 290] width 8 height 8
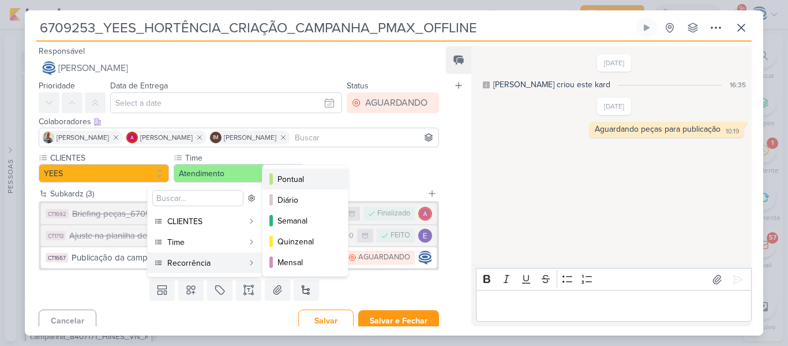
click at [307, 179] on div "Pontual" at bounding box center [306, 179] width 57 height 12
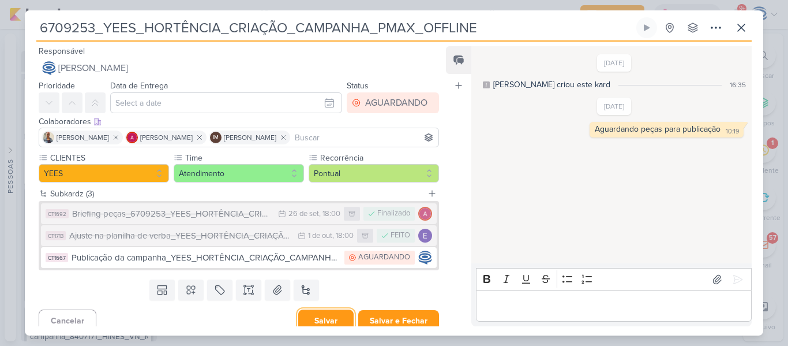
click at [323, 313] on button "Salvar" at bounding box center [325, 320] width 55 height 23
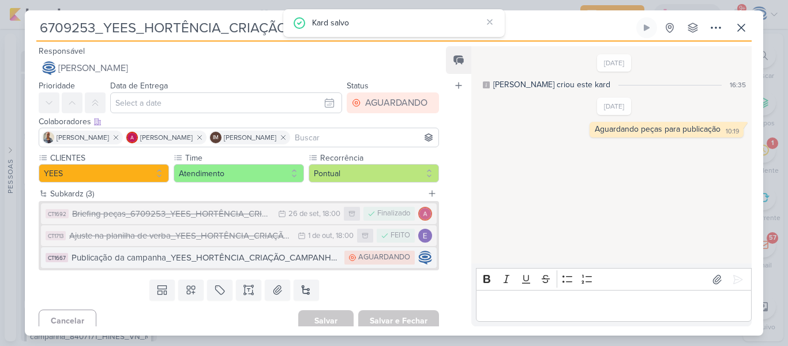
click at [288, 252] on div "Publicação da campanha_YEES_HORTÊNCIA_CRIAÇÃO_CAMPANHA_PMAX_OFFLINE" at bounding box center [205, 257] width 267 height 13
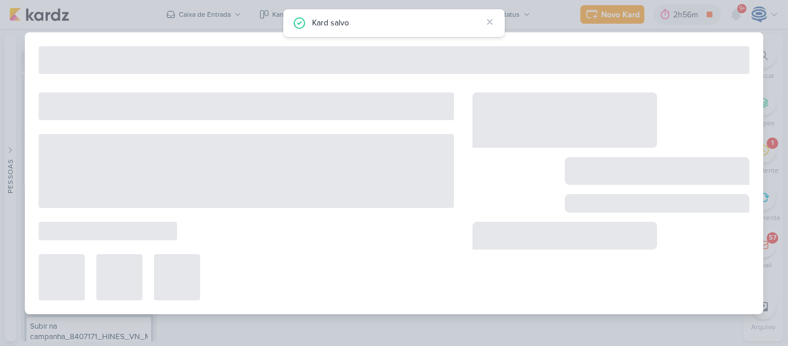
type input "Publicação da campanha_YEES_HORTÊNCIA_CRIAÇÃO_CAMPANHA_PMAX_OFFLINE"
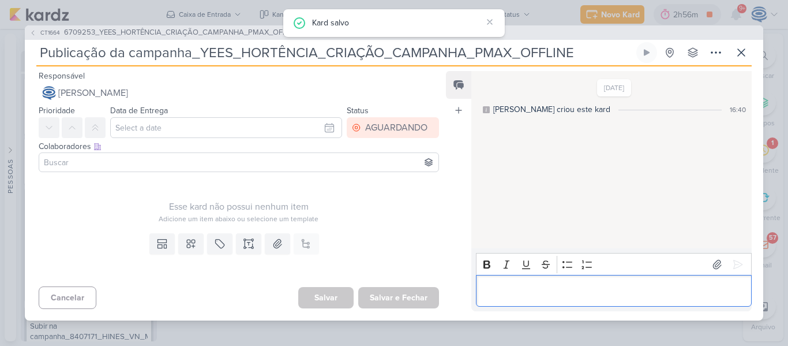
click at [530, 293] on p "Editor editing area: main" at bounding box center [614, 291] width 264 height 14
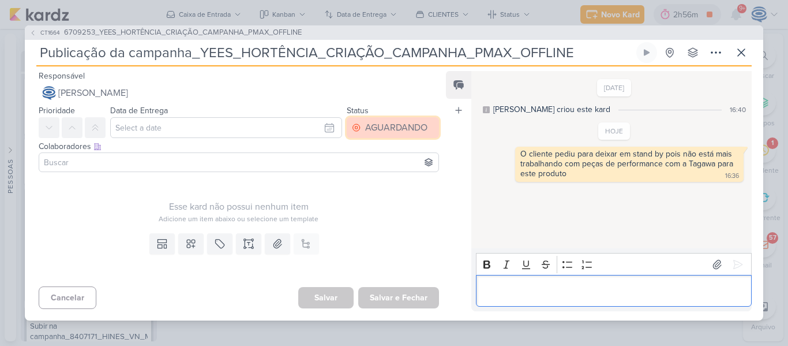
click at [400, 128] on div "AGUARDANDO" at bounding box center [396, 128] width 62 height 14
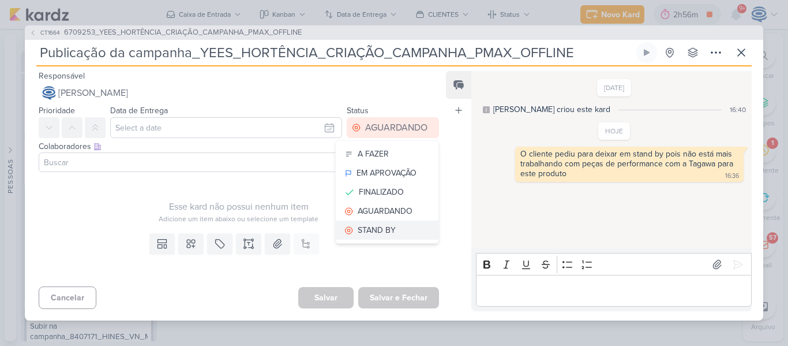
click at [383, 233] on div "STAND BY" at bounding box center [377, 230] width 38 height 12
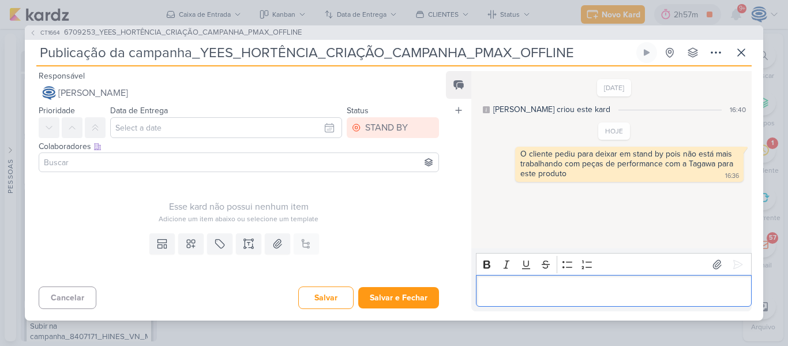
click at [517, 293] on p "Editor editing area: main" at bounding box center [614, 291] width 264 height 14
click at [391, 121] on div "STAND BY" at bounding box center [386, 128] width 43 height 14
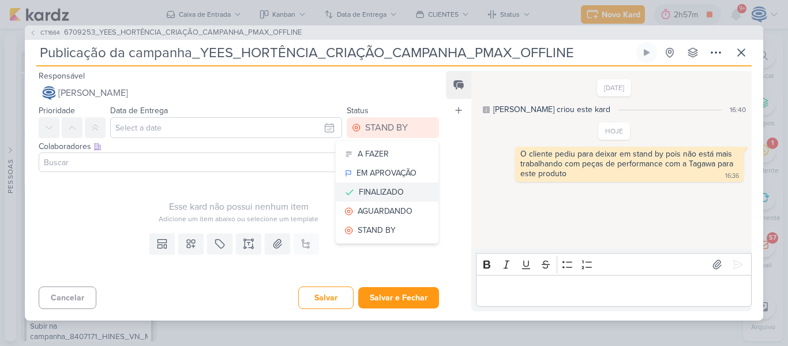
click at [384, 189] on div "FINALIZADO" at bounding box center [381, 192] width 45 height 12
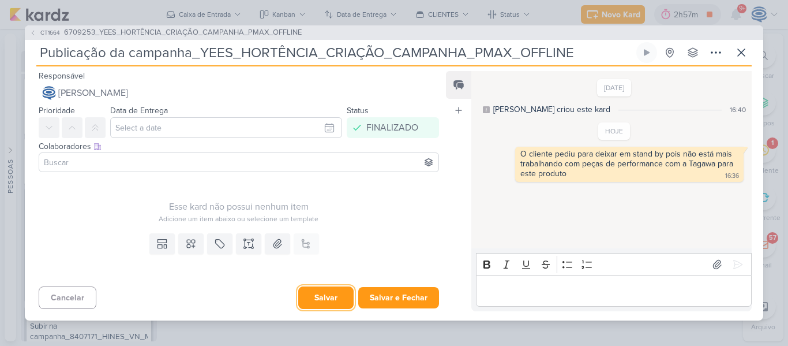
click at [332, 294] on button "Salvar" at bounding box center [325, 297] width 55 height 23
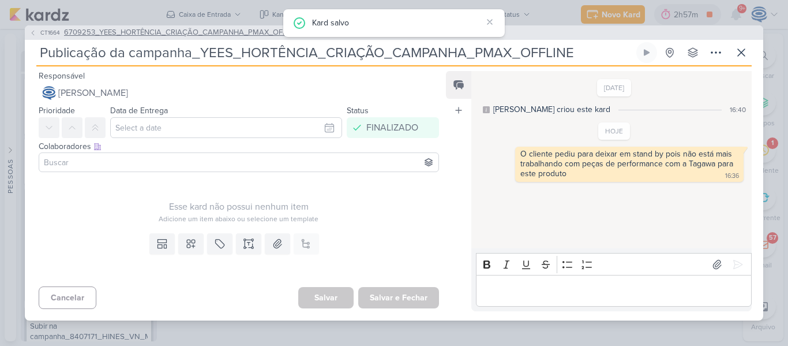
click at [235, 30] on span "6709253_YEES_HORTÊNCIA_CRIAÇÃO_CAMPANHA_PMAX_OFFLINE" at bounding box center [183, 33] width 238 height 12
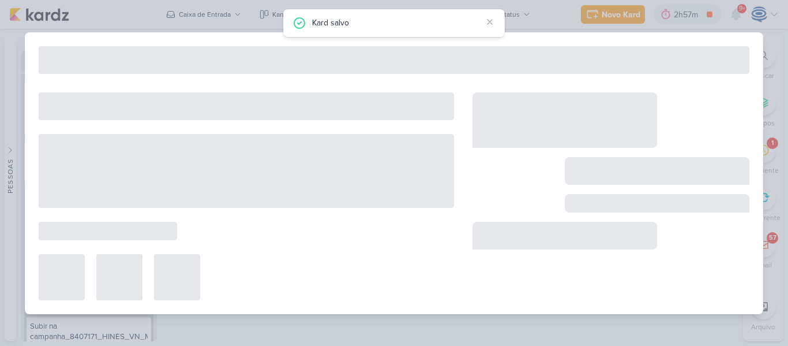
type input "6709253_YEES_HORTÊNCIA_CRIAÇÃO_CAMPANHA_PMAX_OFFLINE"
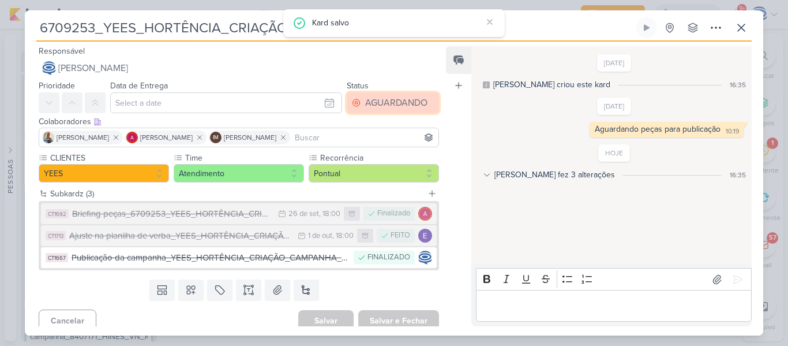
click at [385, 108] on div "AGUARDANDO" at bounding box center [396, 103] width 62 height 14
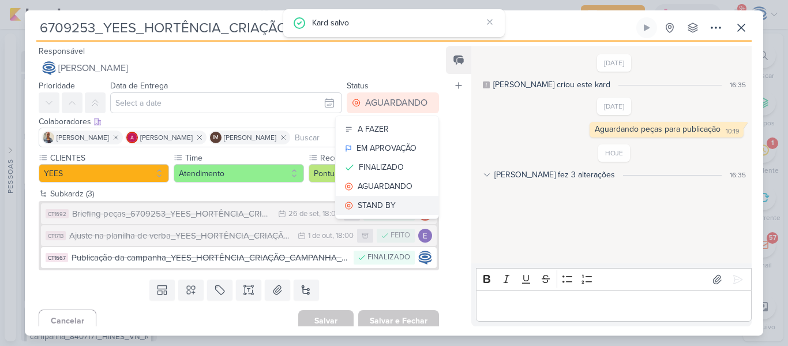
click at [376, 201] on div "STAND BY" at bounding box center [377, 205] width 38 height 12
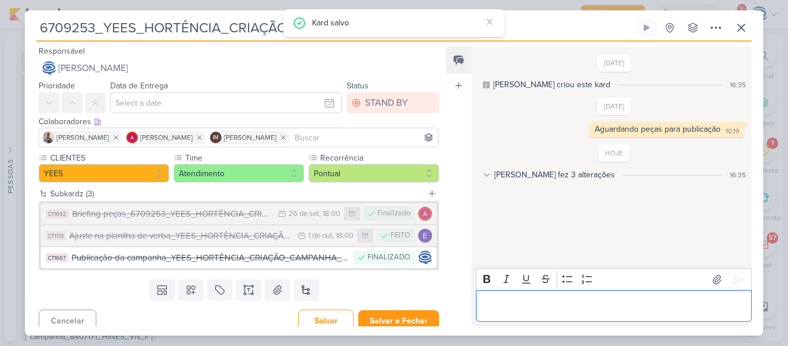
click at [522, 313] on div "Editor editing area: main" at bounding box center [614, 306] width 276 height 32
